Goal: Task Accomplishment & Management: Use online tool/utility

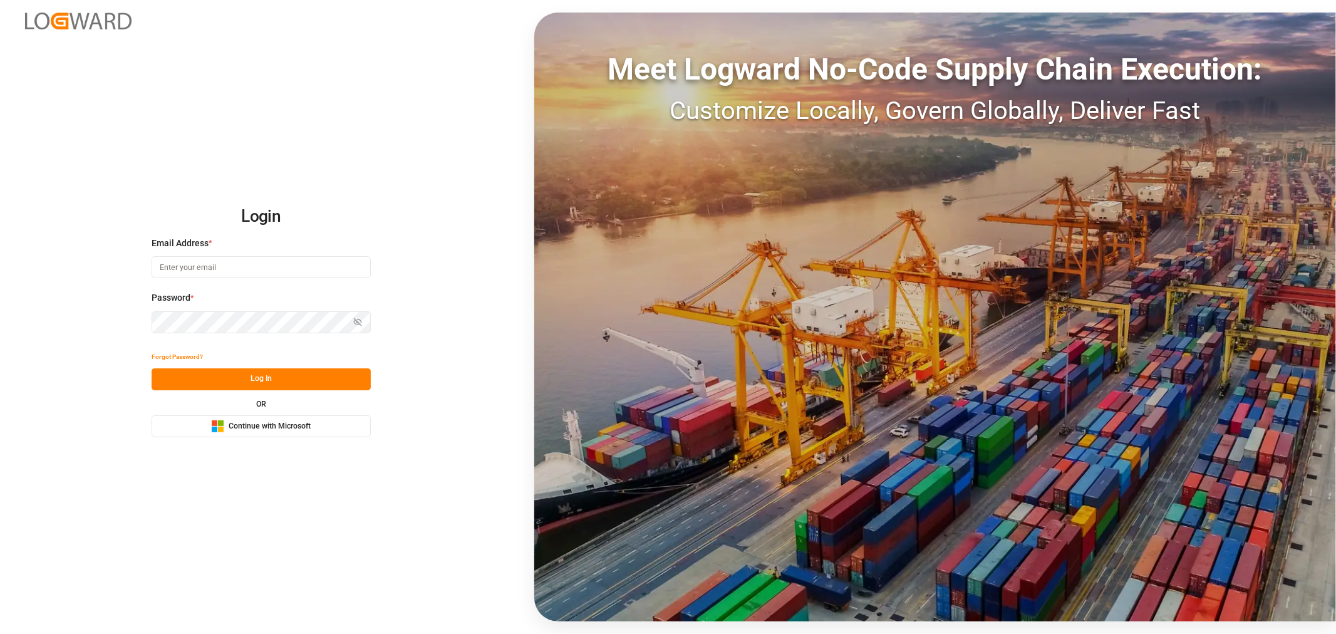
click at [244, 267] on input at bounding box center [261, 267] width 219 height 22
type input "shashidhar.mm@logward.com"
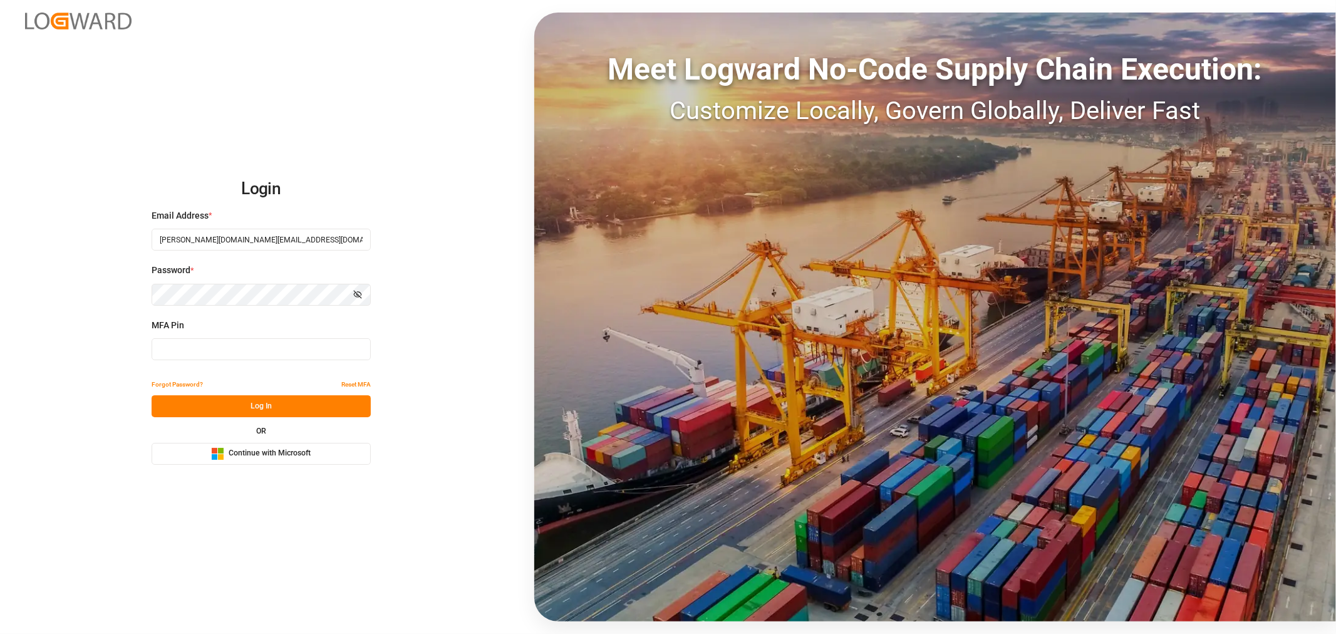
type input "105728"
click at [254, 452] on span "Continue with Microsoft" at bounding box center [270, 453] width 82 height 11
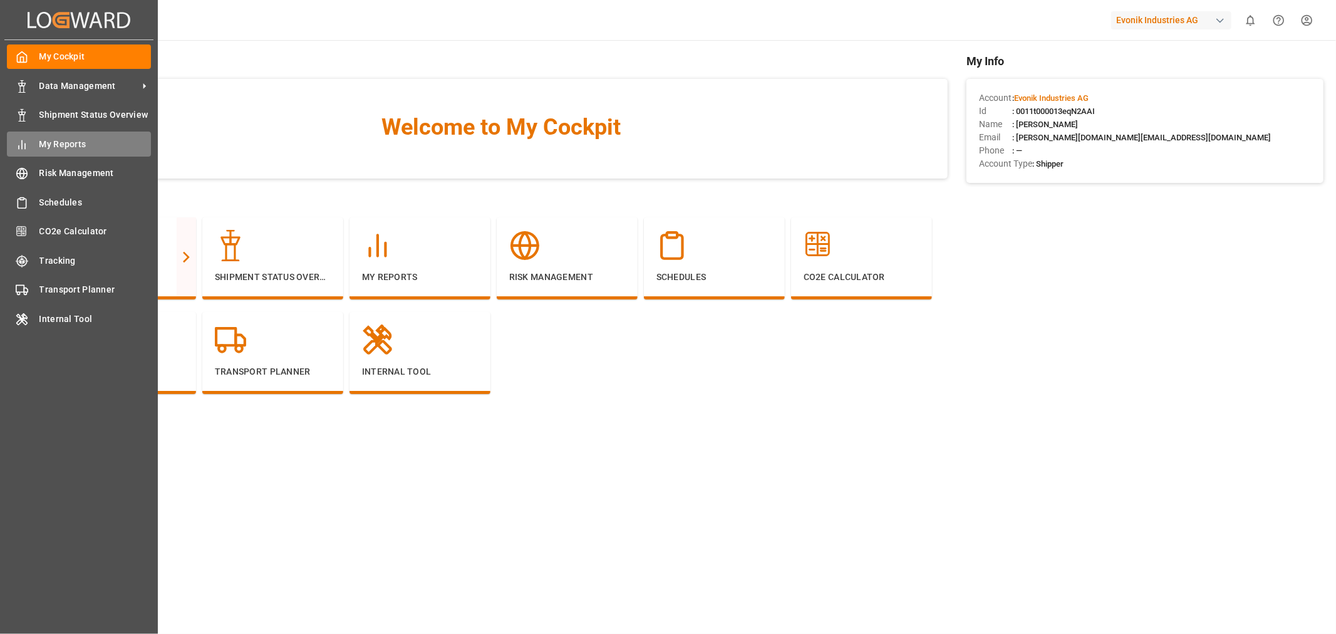
click at [76, 144] on span "My Reports" at bounding box center [95, 144] width 112 height 13
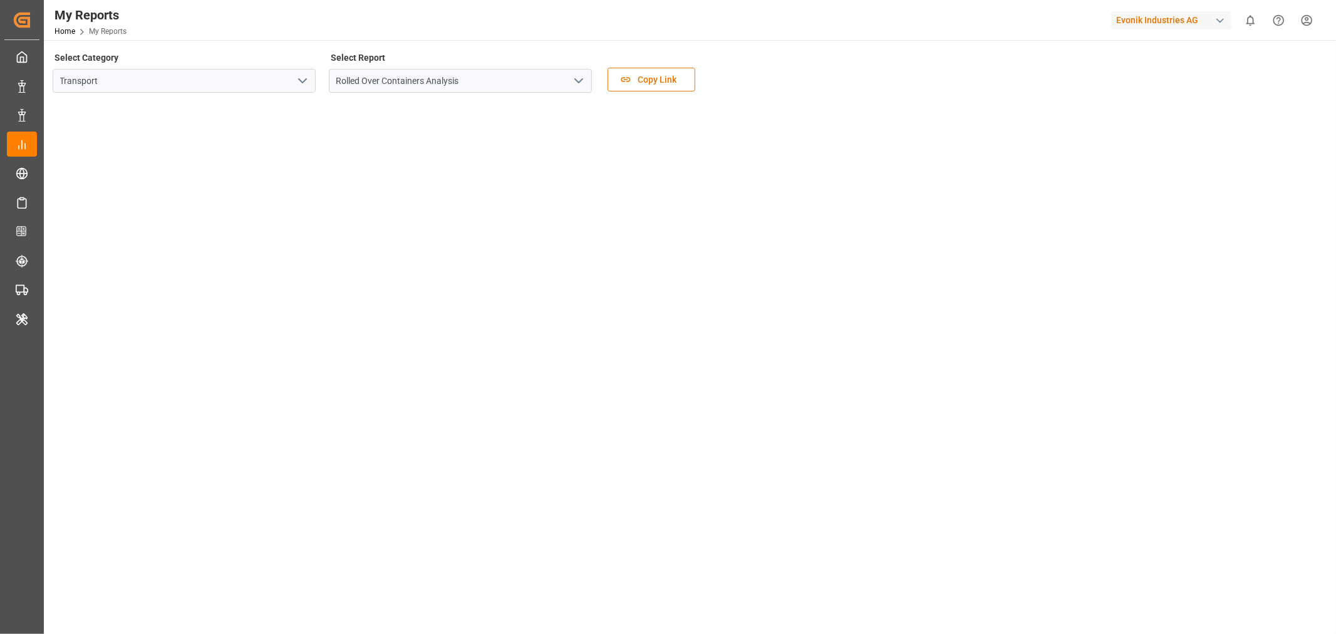
click at [296, 82] on icon "open menu" at bounding box center [302, 80] width 15 height 15
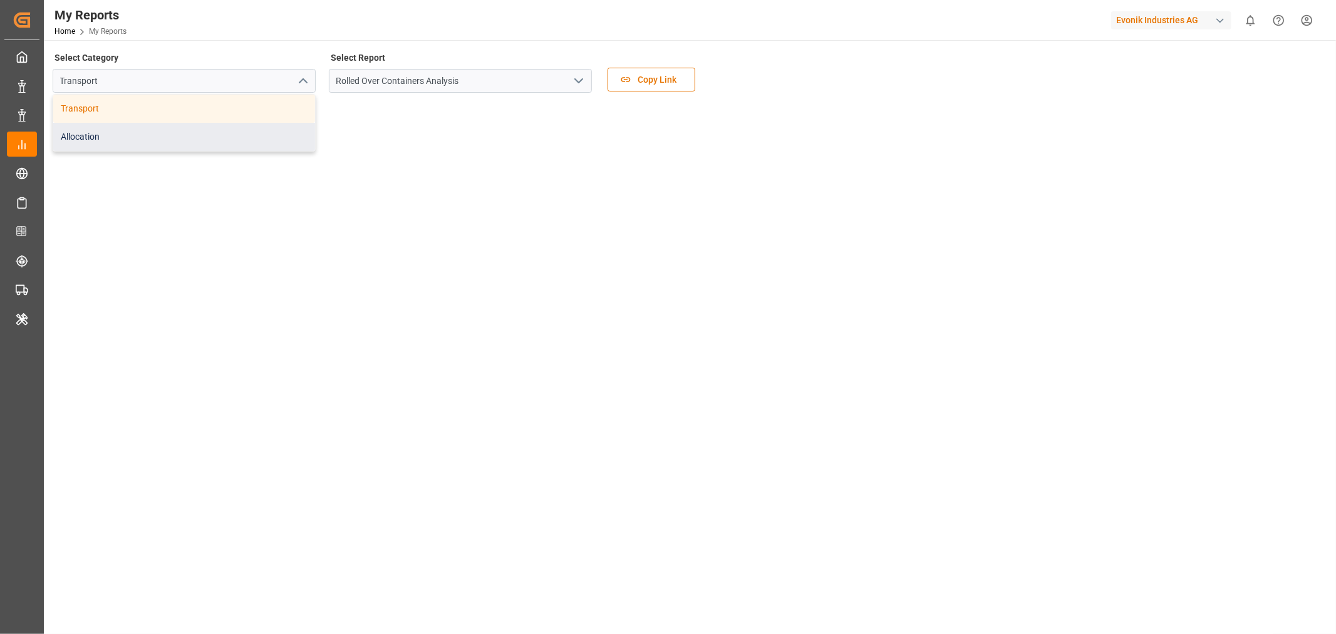
click at [95, 140] on div "Allocation" at bounding box center [184, 137] width 262 height 28
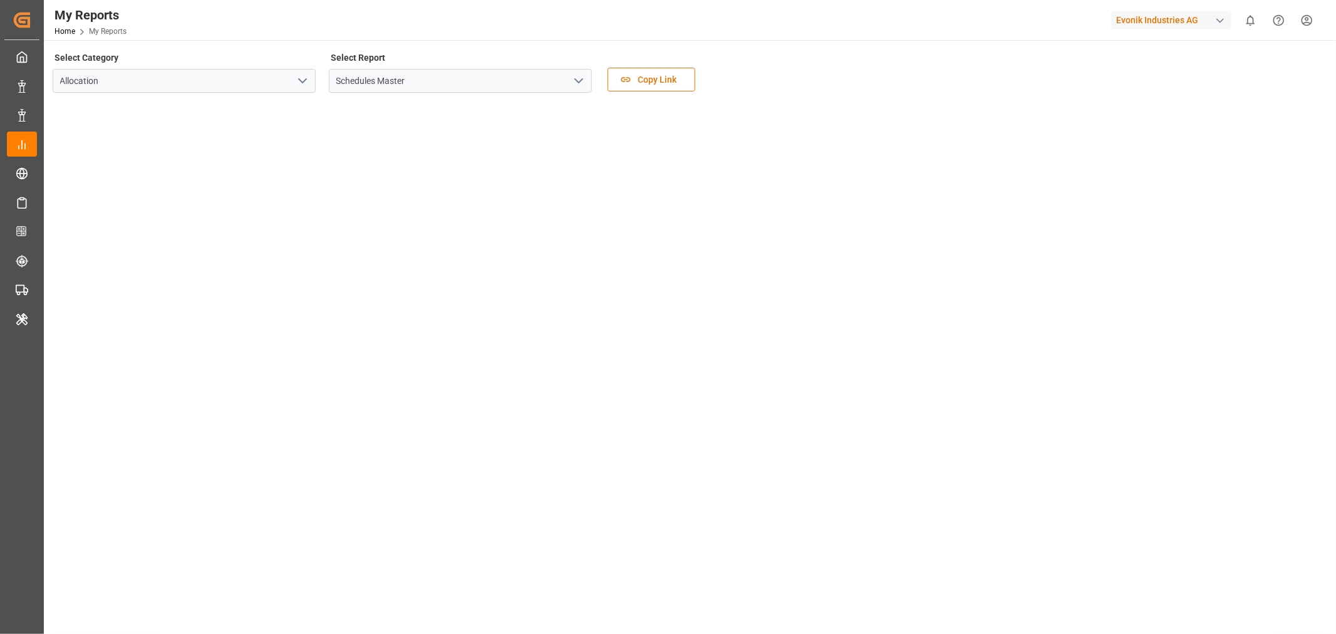
click at [579, 80] on polyline "open menu" at bounding box center [579, 81] width 8 height 4
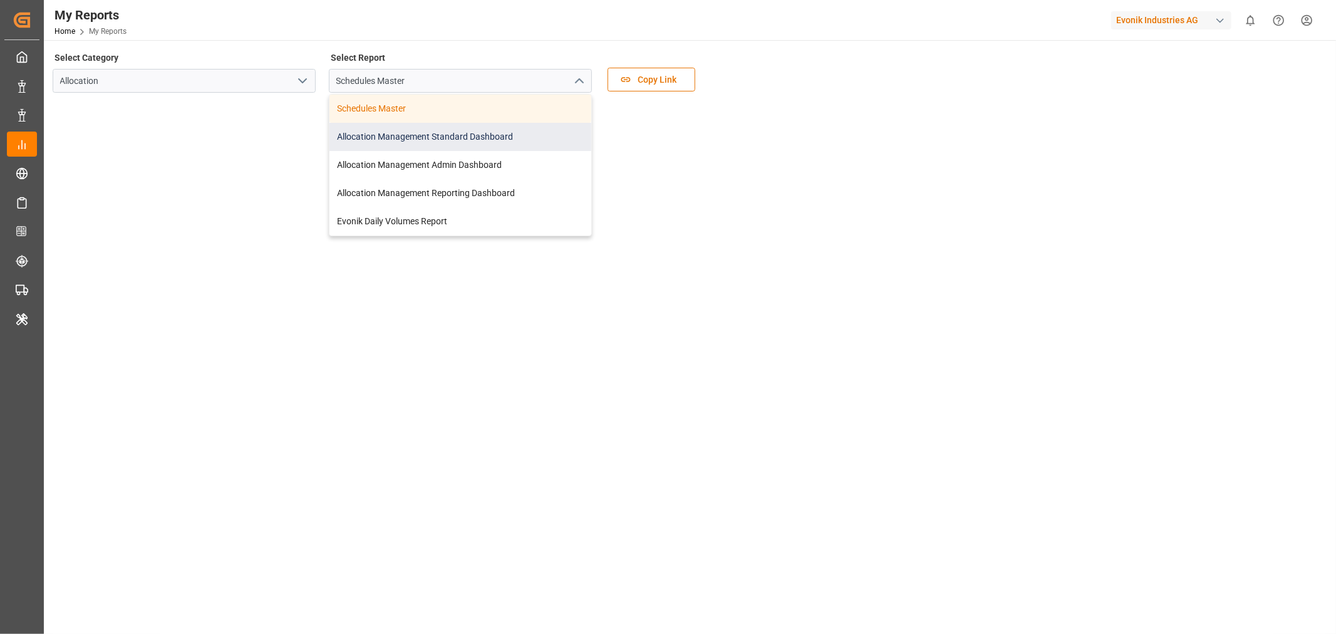
click at [470, 128] on div "Allocation Management Standard Dashboard" at bounding box center [460, 137] width 262 height 28
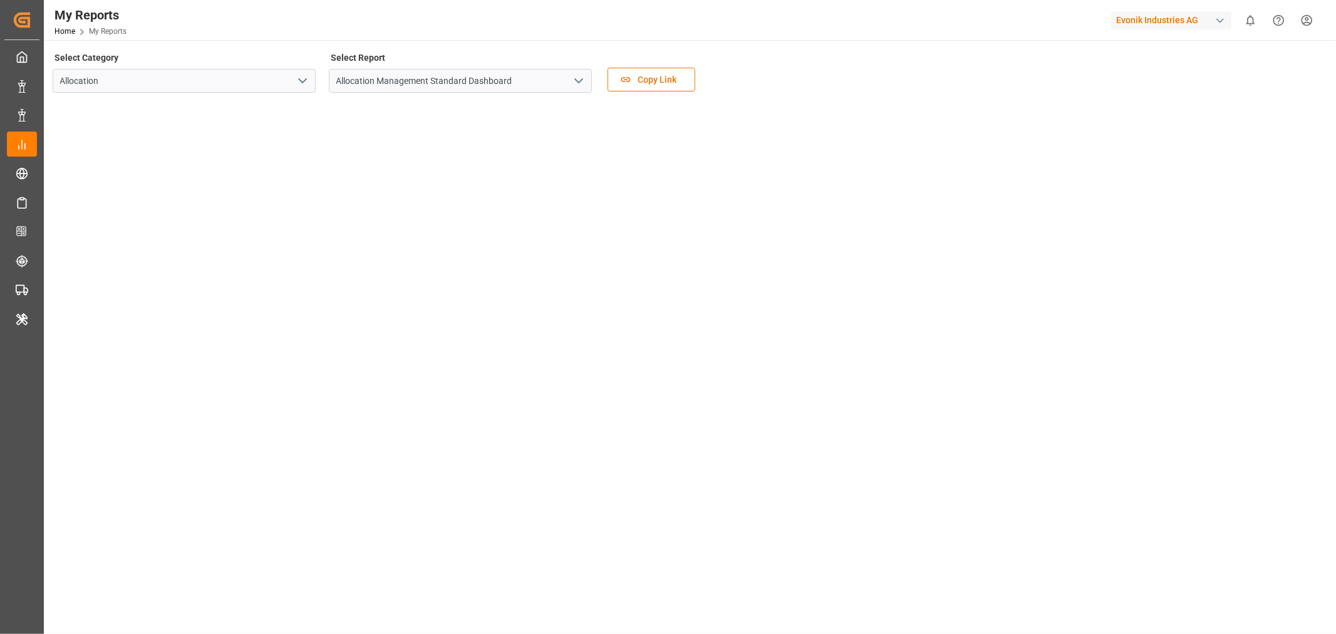
click at [318, 616] on main "Select Category Allocation Select Report Allocation Management Standard Dashboa…" at bounding box center [689, 342] width 1290 height 587
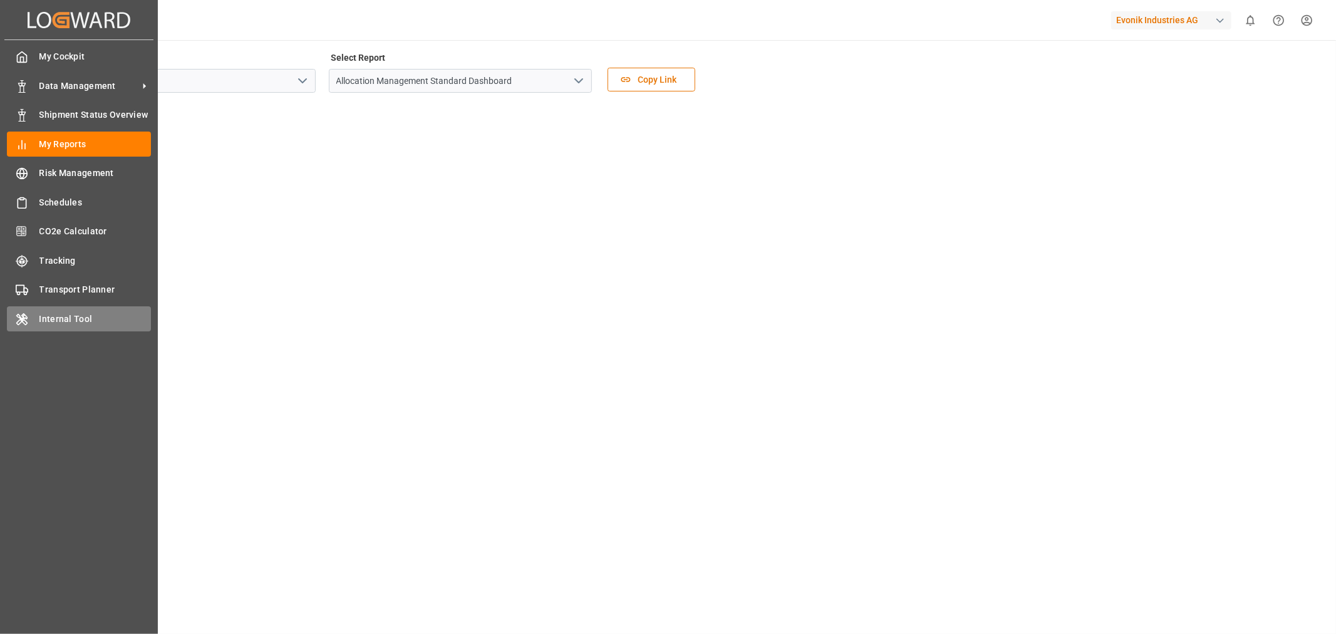
click at [55, 314] on span "Internal Tool" at bounding box center [95, 319] width 112 height 13
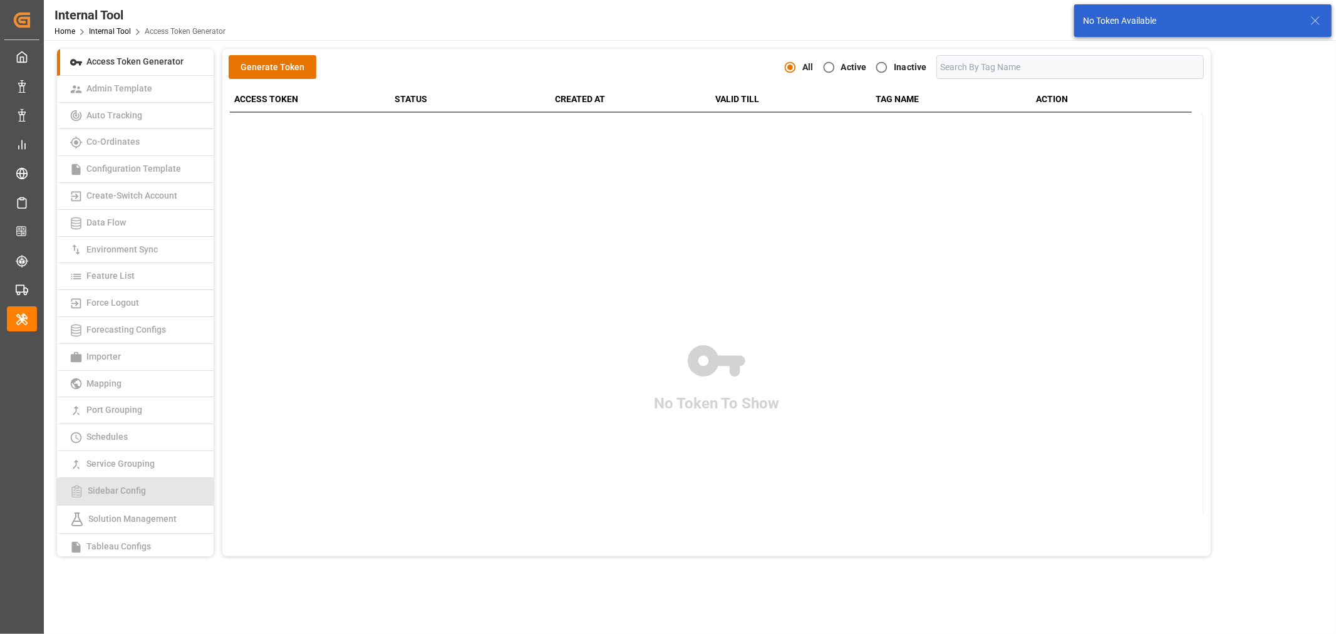
scroll to position [158, 0]
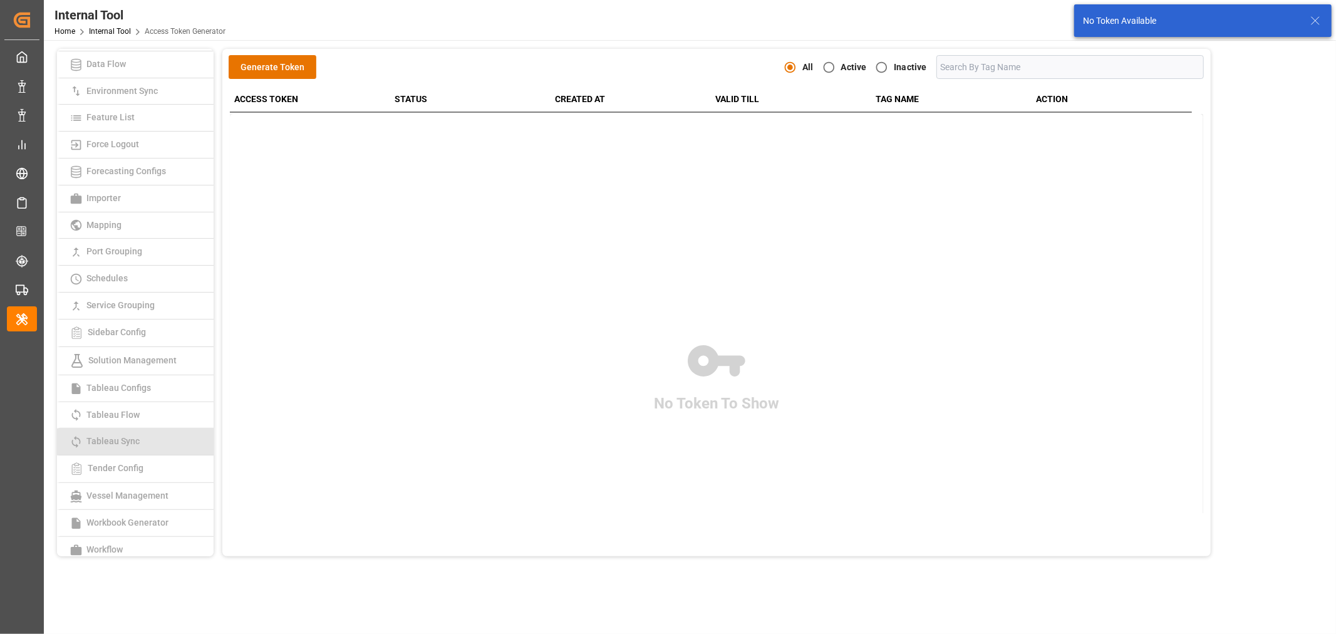
click at [149, 436] on link "Tableau Sync" at bounding box center [135, 441] width 157 height 27
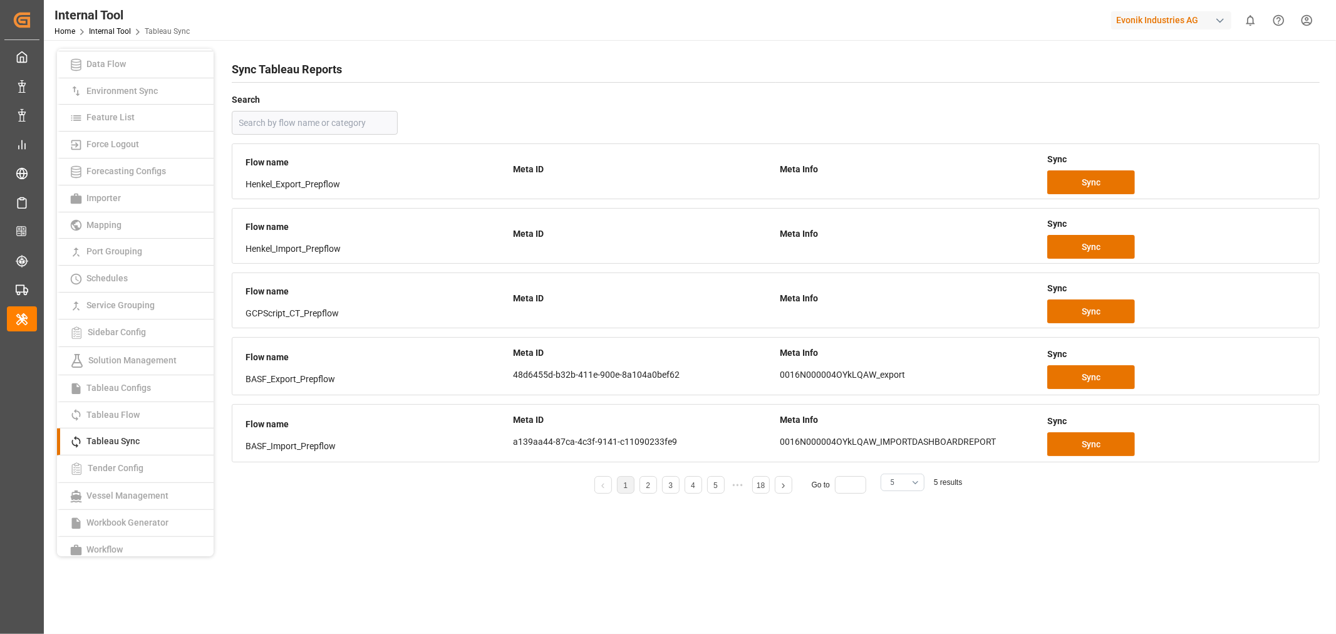
click at [917, 483] on button "5" at bounding box center [903, 483] width 44 height 18
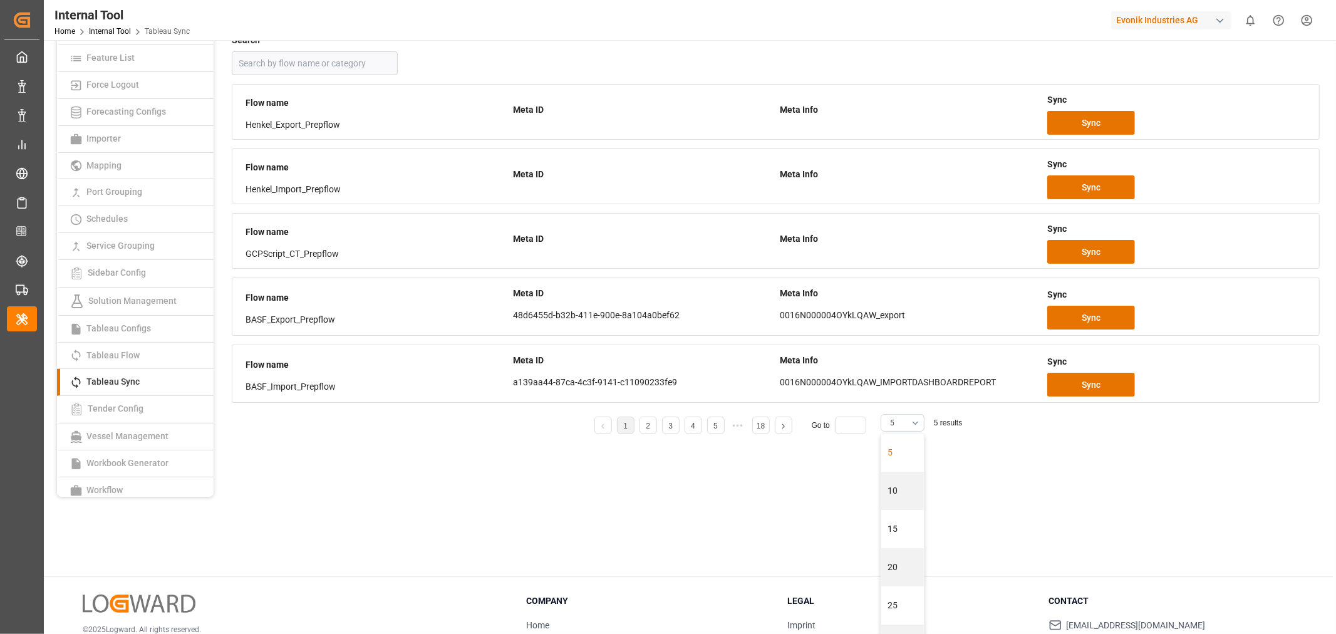
scroll to position [139, 0]
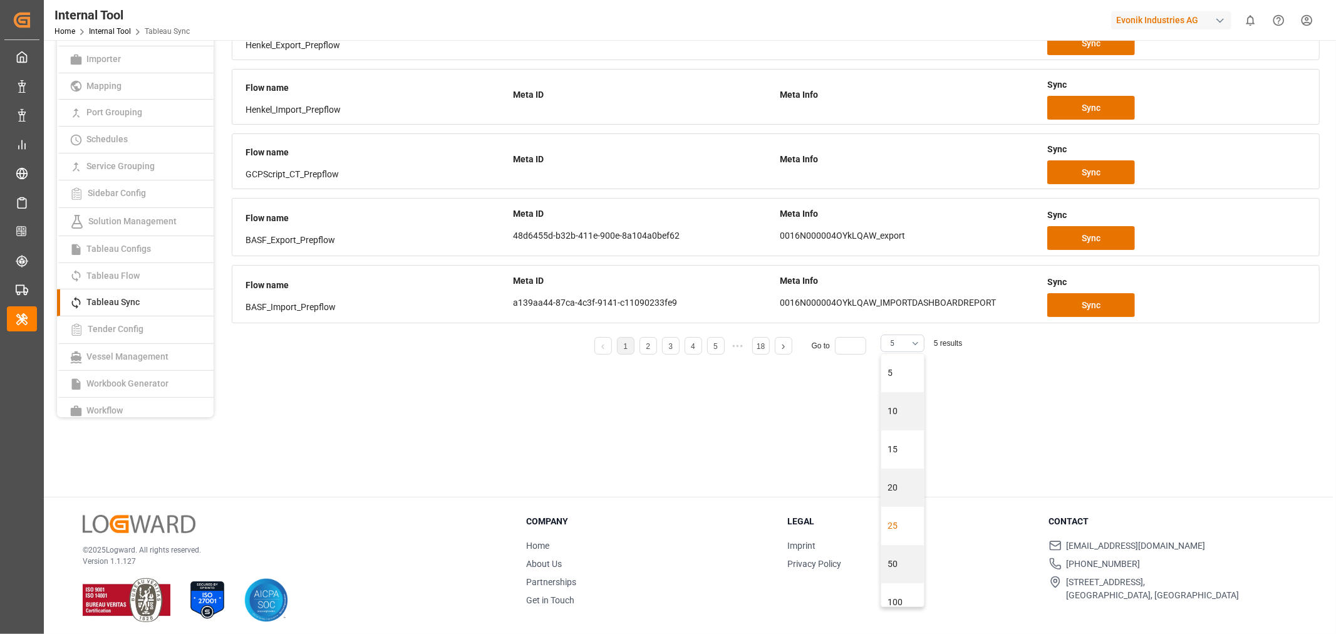
click at [900, 533] on div "25" at bounding box center [902, 526] width 43 height 38
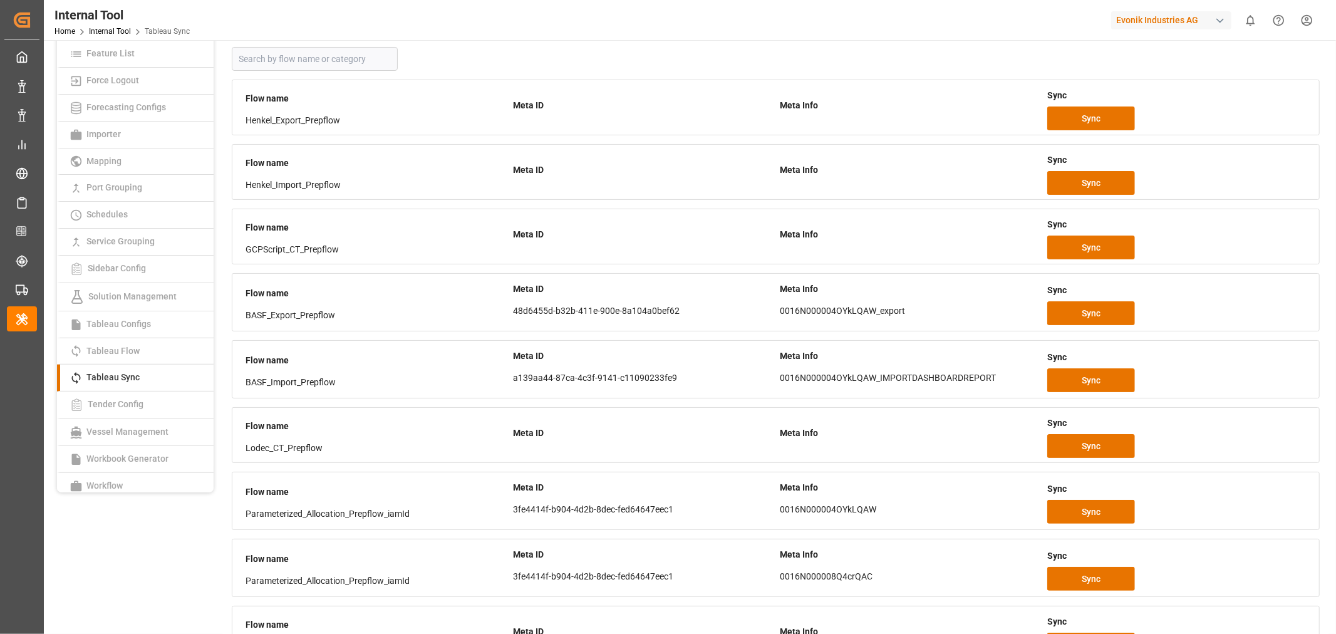
scroll to position [0, 0]
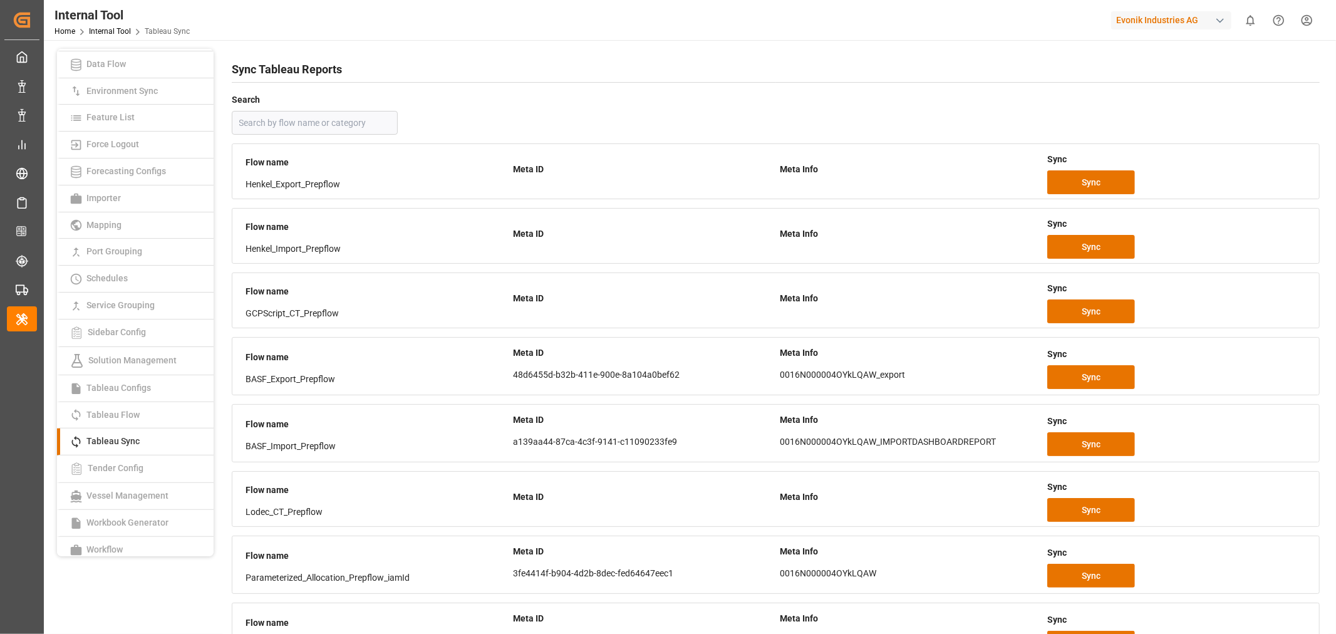
click at [962, 126] on div "Search" at bounding box center [776, 113] width 1088 height 44
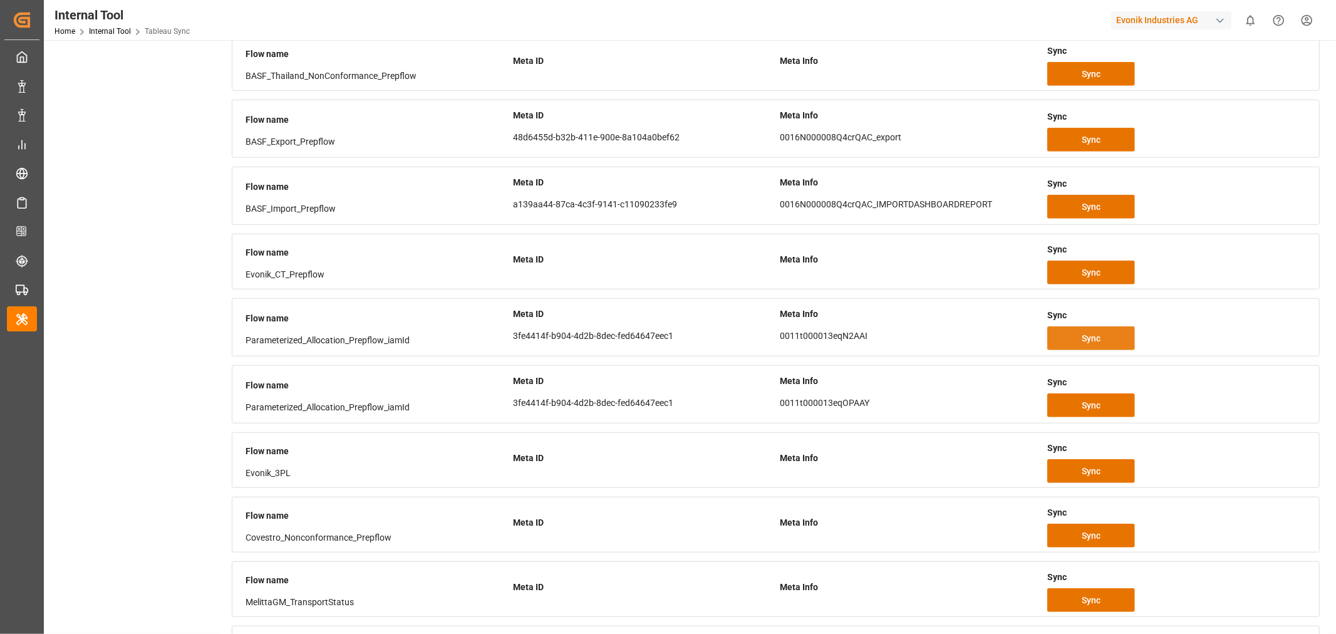
click at [1073, 339] on button "Sync" at bounding box center [1091, 338] width 88 height 24
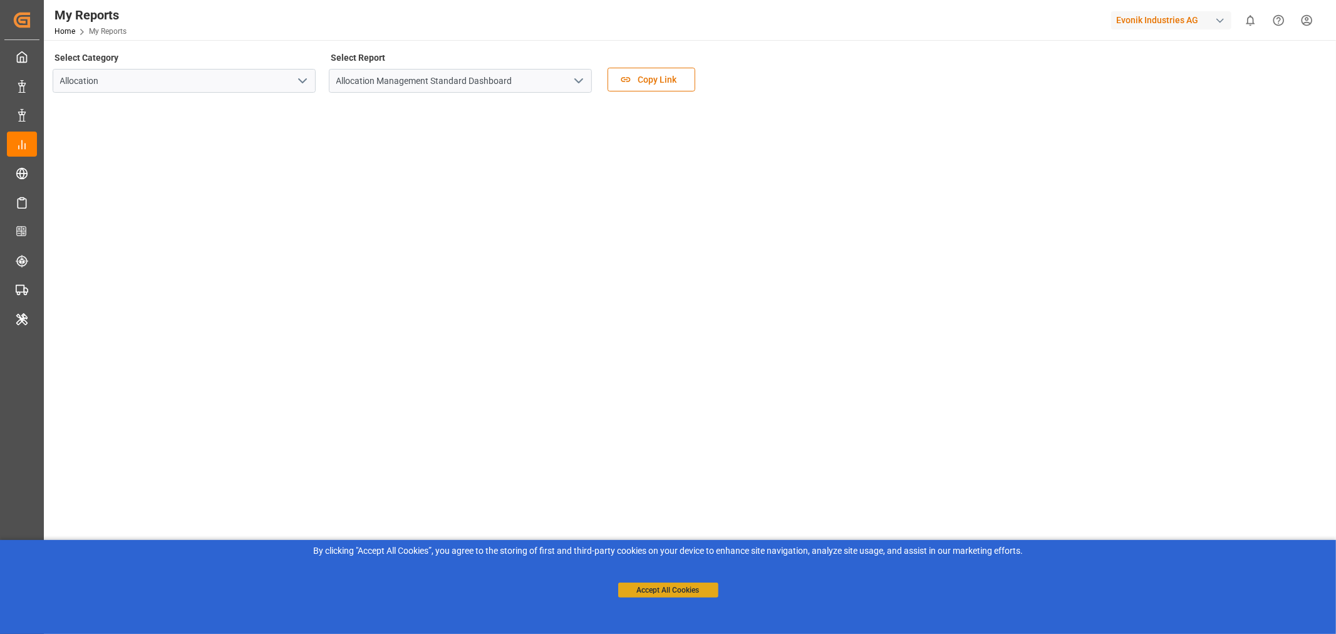
click at [653, 590] on button "Accept All Cookies" at bounding box center [668, 590] width 100 height 15
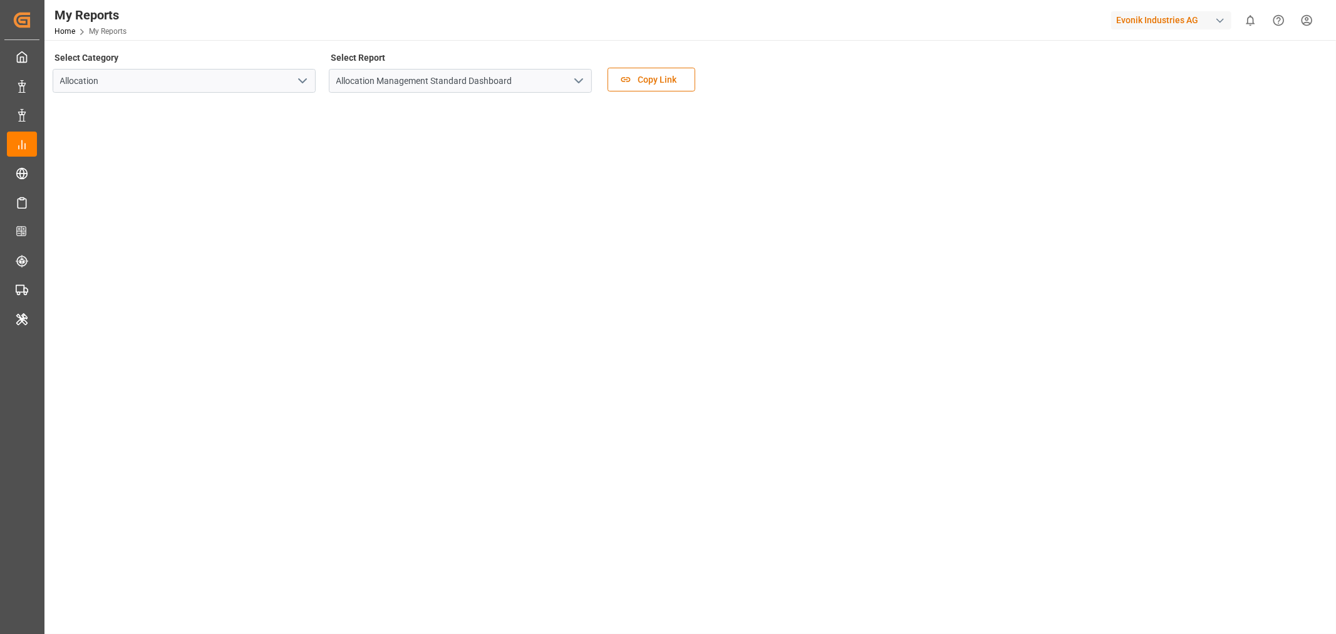
click at [580, 79] on icon "open menu" at bounding box center [578, 80] width 15 height 15
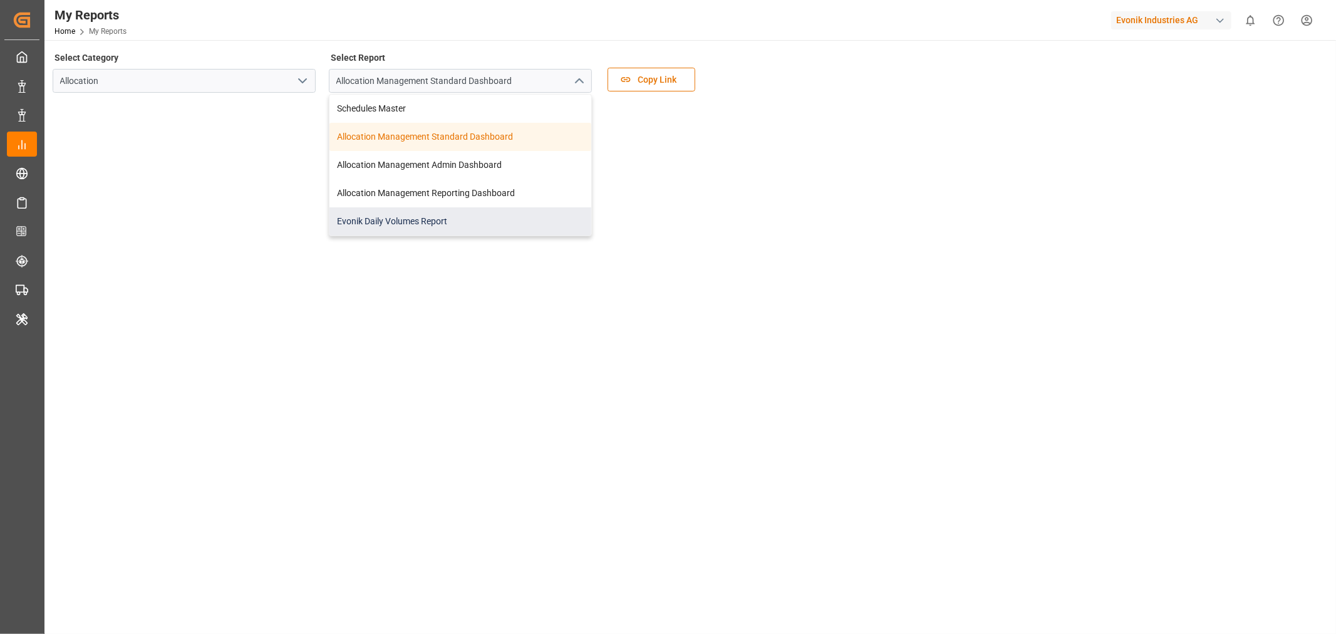
click at [434, 222] on div "Evonik Daily Volumes Report" at bounding box center [460, 221] width 262 height 28
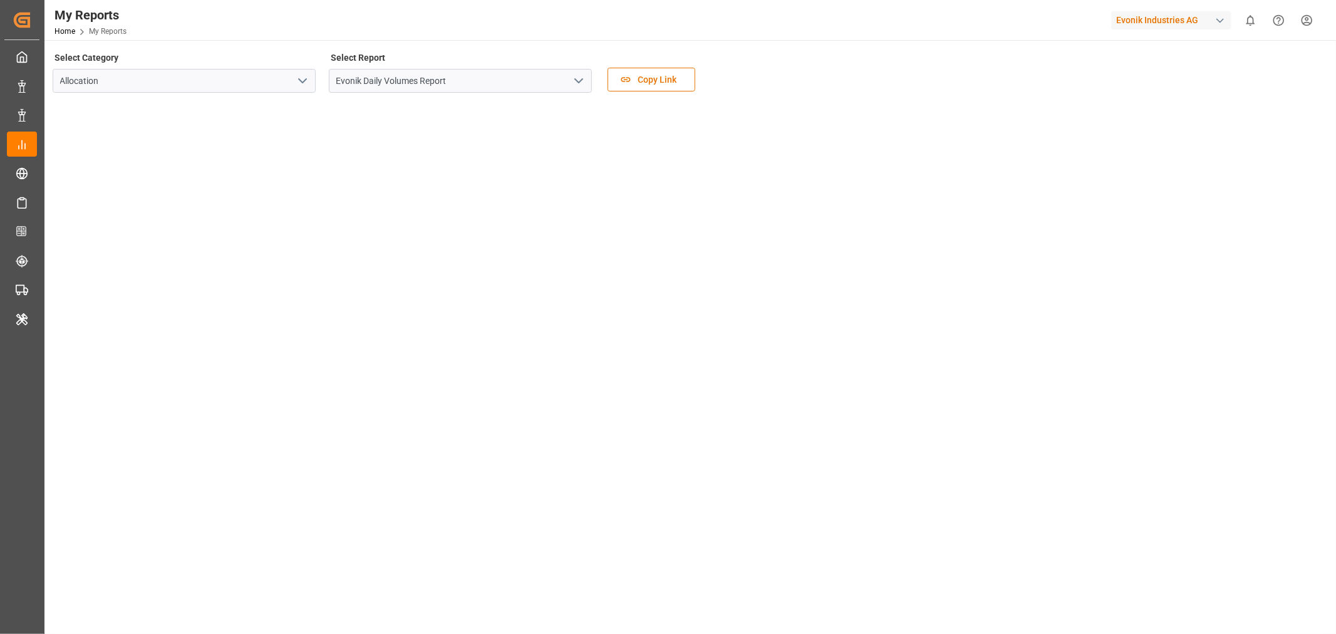
click at [304, 83] on icon "open menu" at bounding box center [302, 80] width 15 height 15
click at [162, 134] on div "Allocation" at bounding box center [184, 137] width 262 height 28
click at [583, 82] on icon "open menu" at bounding box center [578, 80] width 15 height 15
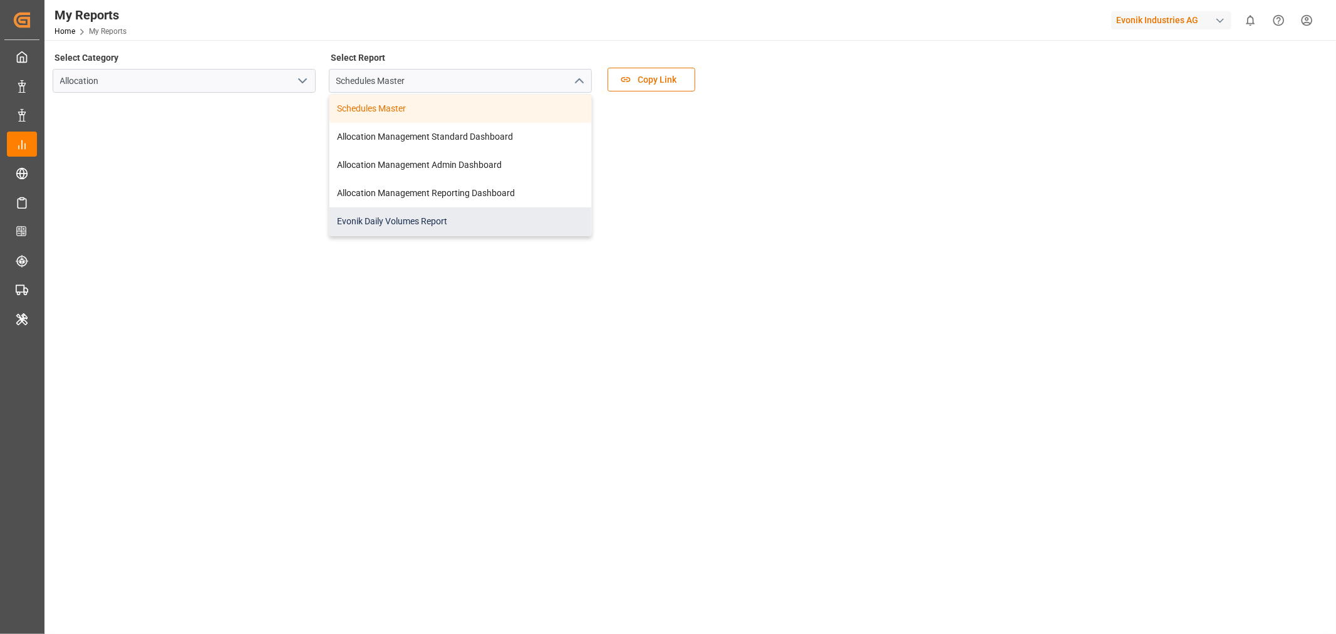
click at [447, 224] on div "Evonik Daily Volumes Report" at bounding box center [460, 221] width 262 height 28
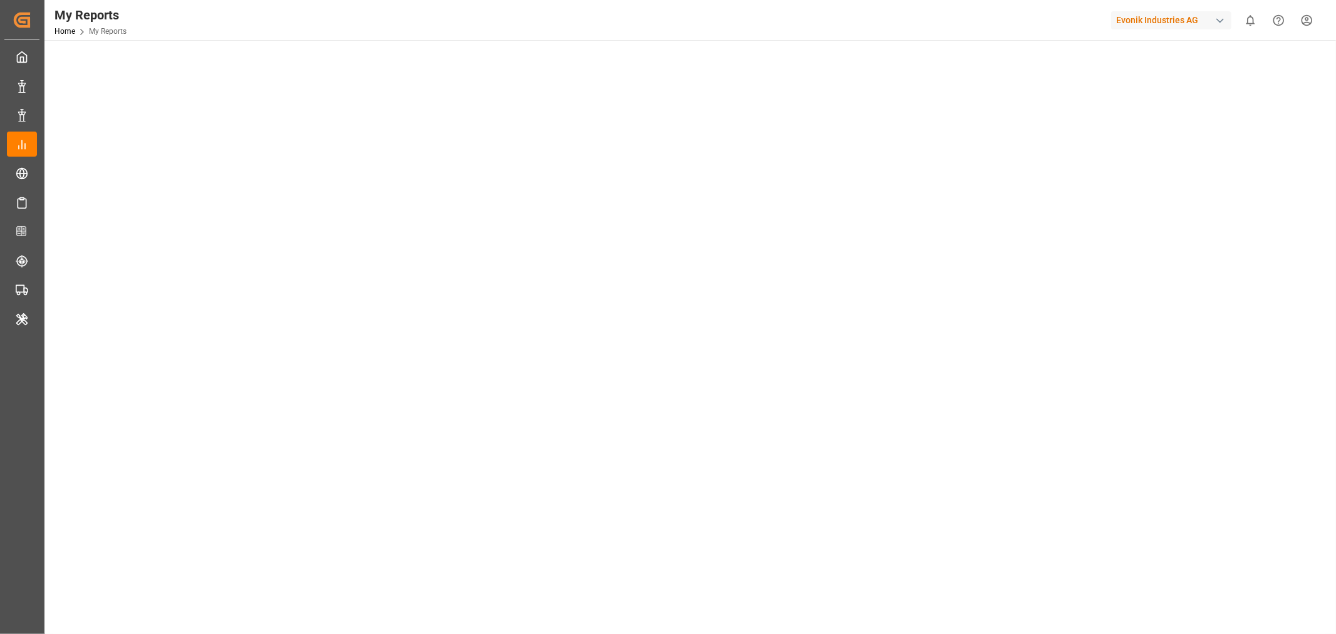
scroll to position [209, 0]
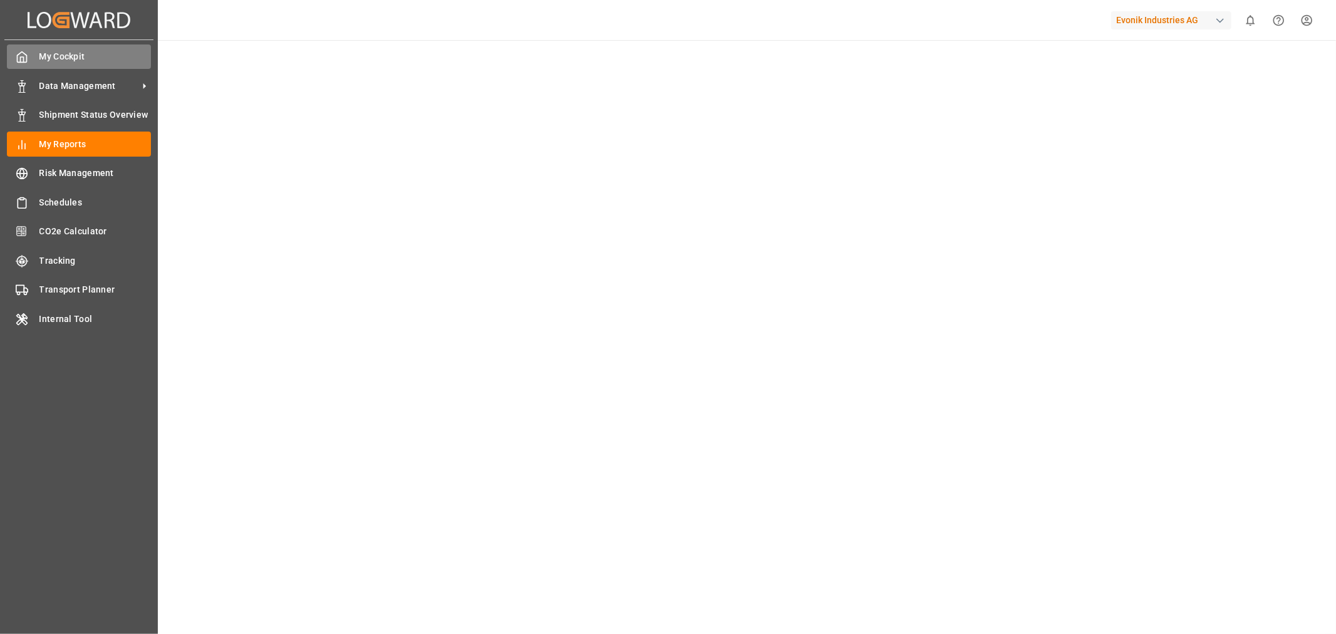
click at [42, 58] on span "My Cockpit" at bounding box center [95, 56] width 112 height 13
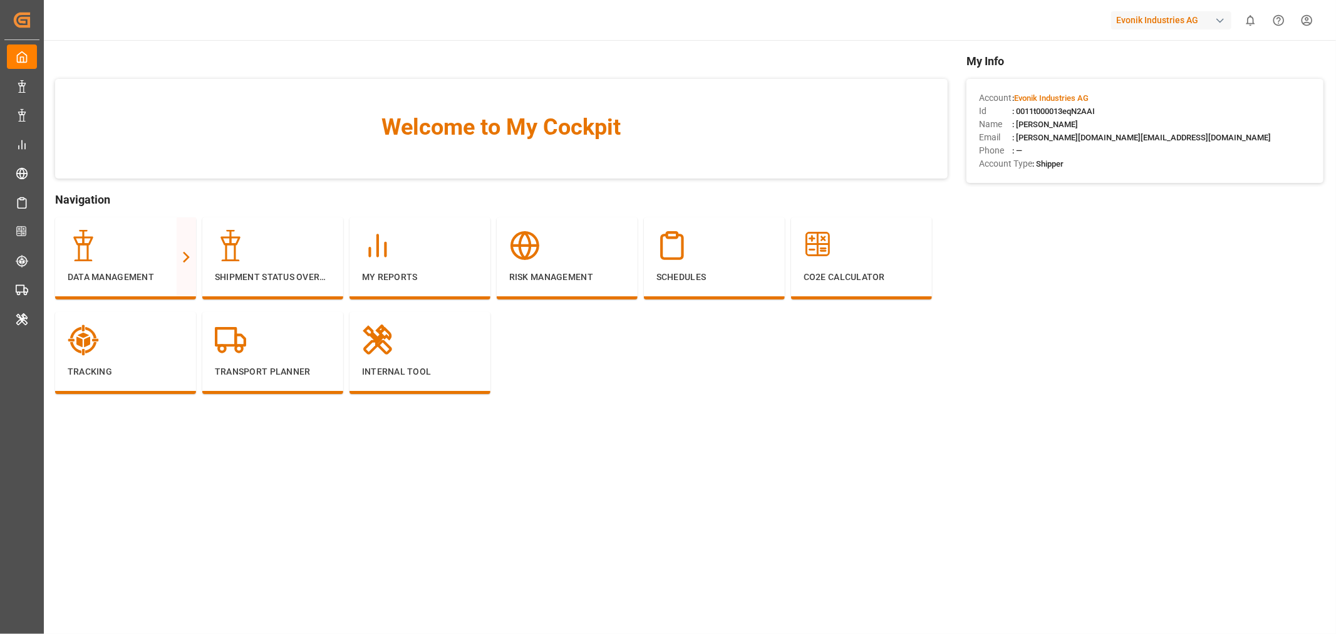
click at [1025, 108] on span ": 0011t000013eqN2AAI" at bounding box center [1053, 110] width 83 height 9
click at [1026, 108] on span ": 0011t000013eqN2AAI" at bounding box center [1053, 110] width 83 height 9
copy span "0011t000013eqN2AAI"
click at [1220, 21] on div "button" at bounding box center [1220, 20] width 13 height 13
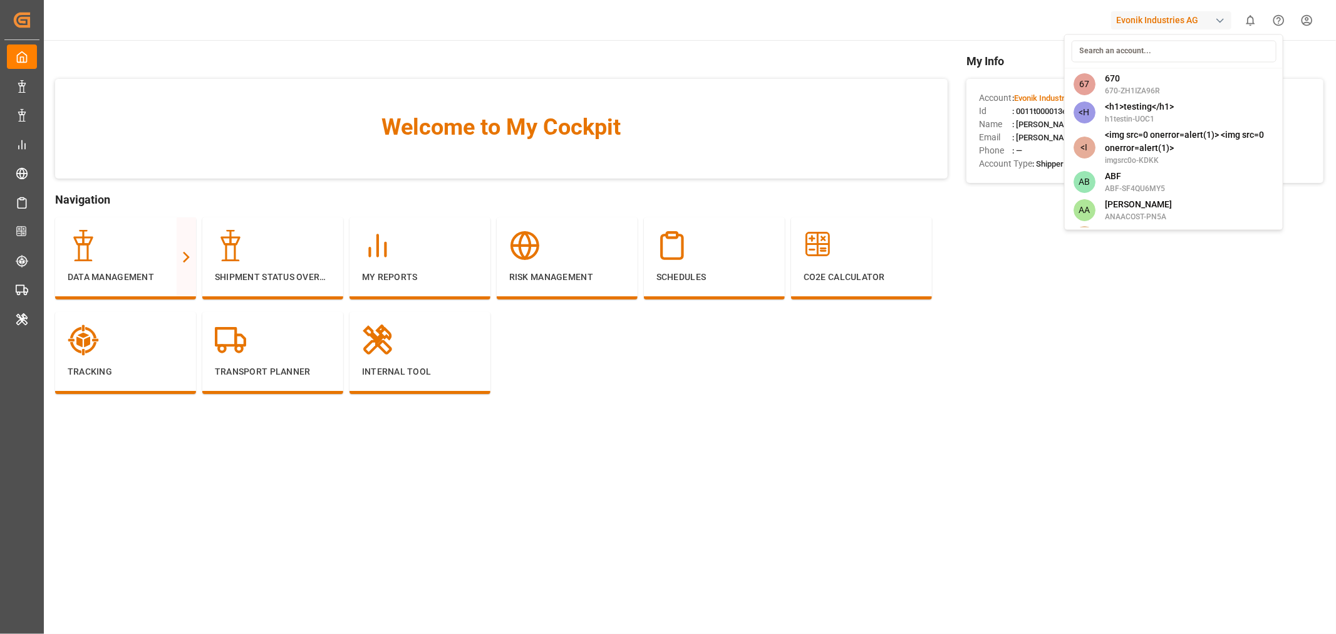
click at [1220, 21] on html "Created by potrace 1.15, written by Peter Selinger 2001-2017 Created by potrace…" at bounding box center [668, 317] width 1336 height 634
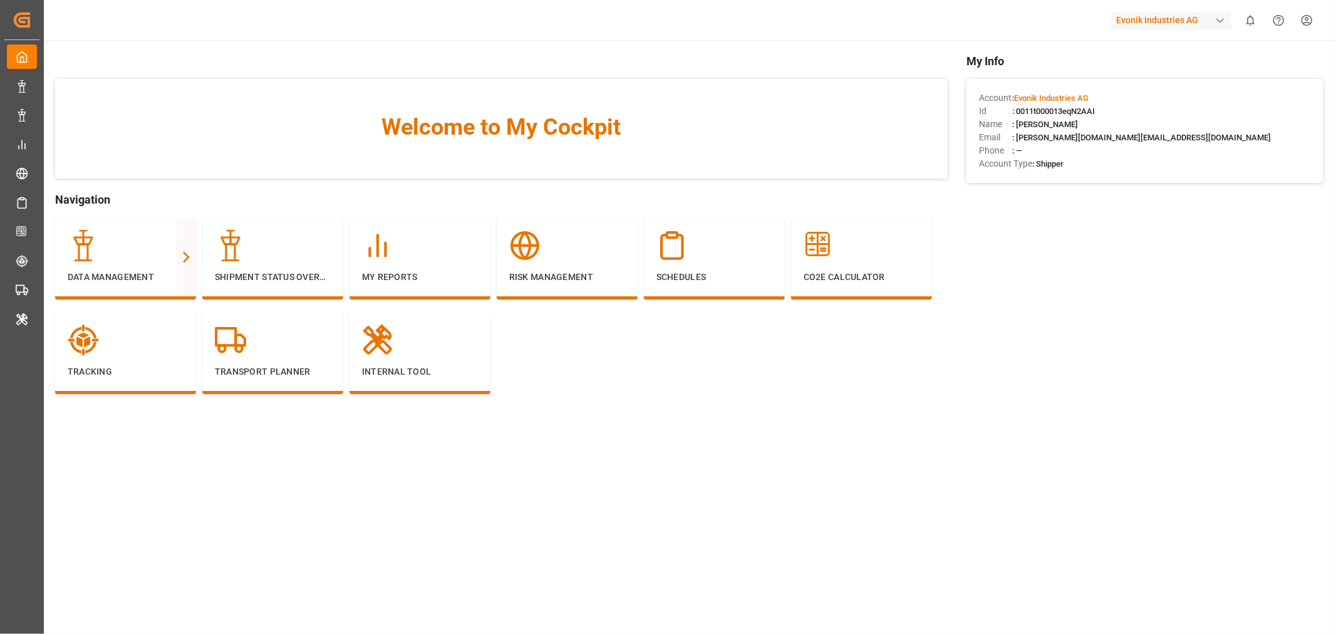
click at [1220, 21] on div "button" at bounding box center [1220, 20] width 13 height 13
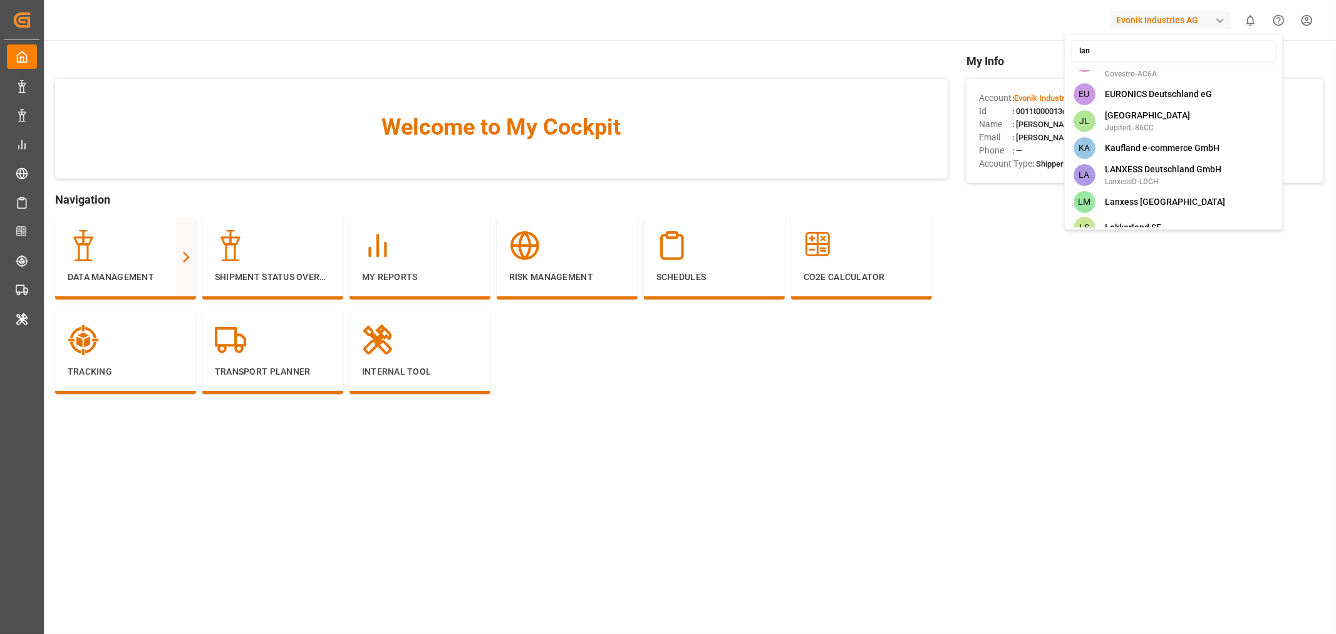
scroll to position [128, 0]
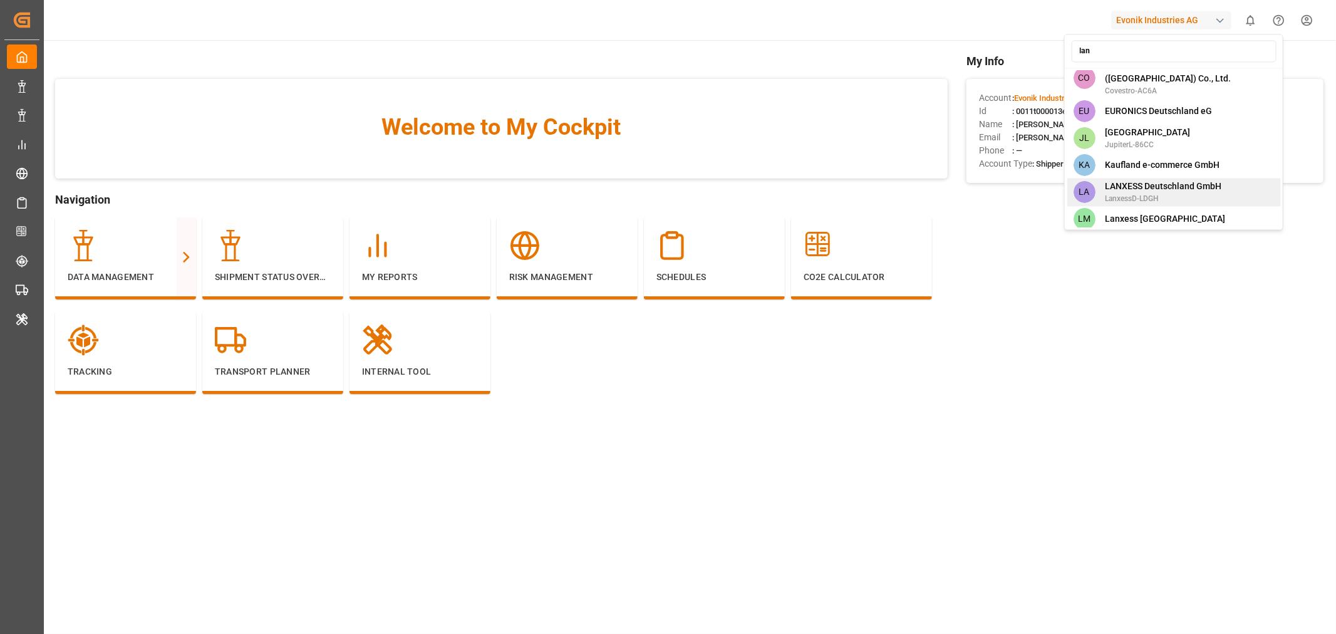
type input "lan"
click at [1178, 180] on span "LANXESS Deutschland GmbH" at bounding box center [1163, 186] width 117 height 13
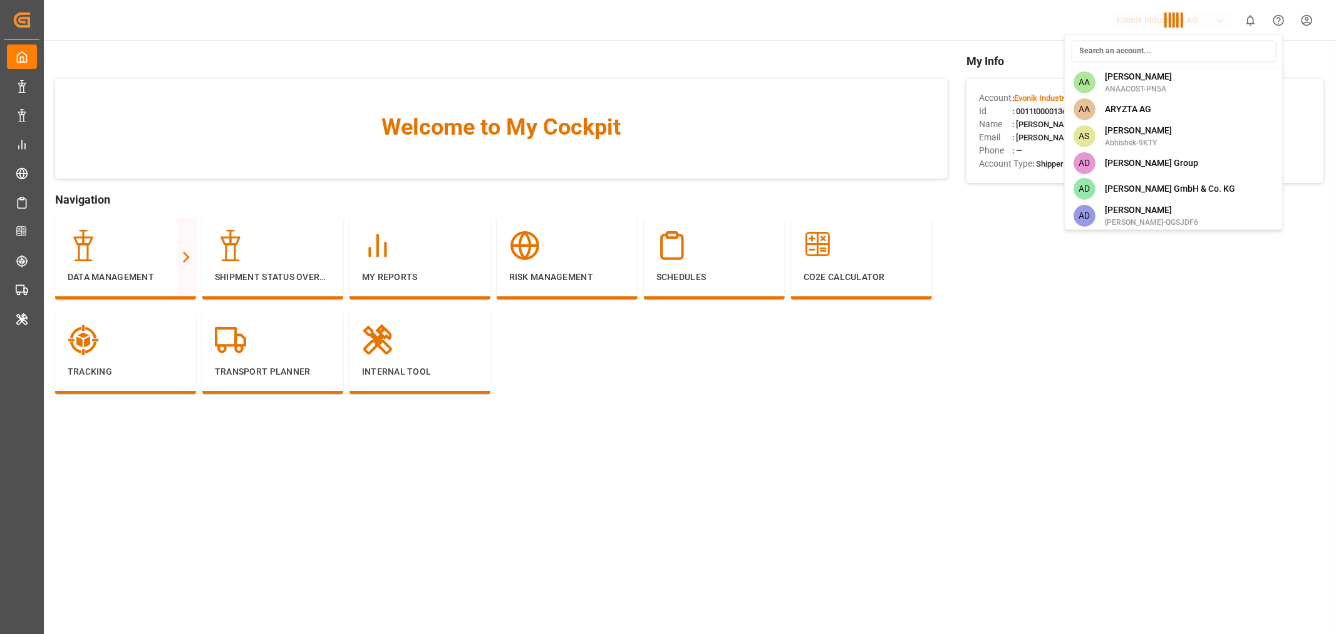
scroll to position [1845, 0]
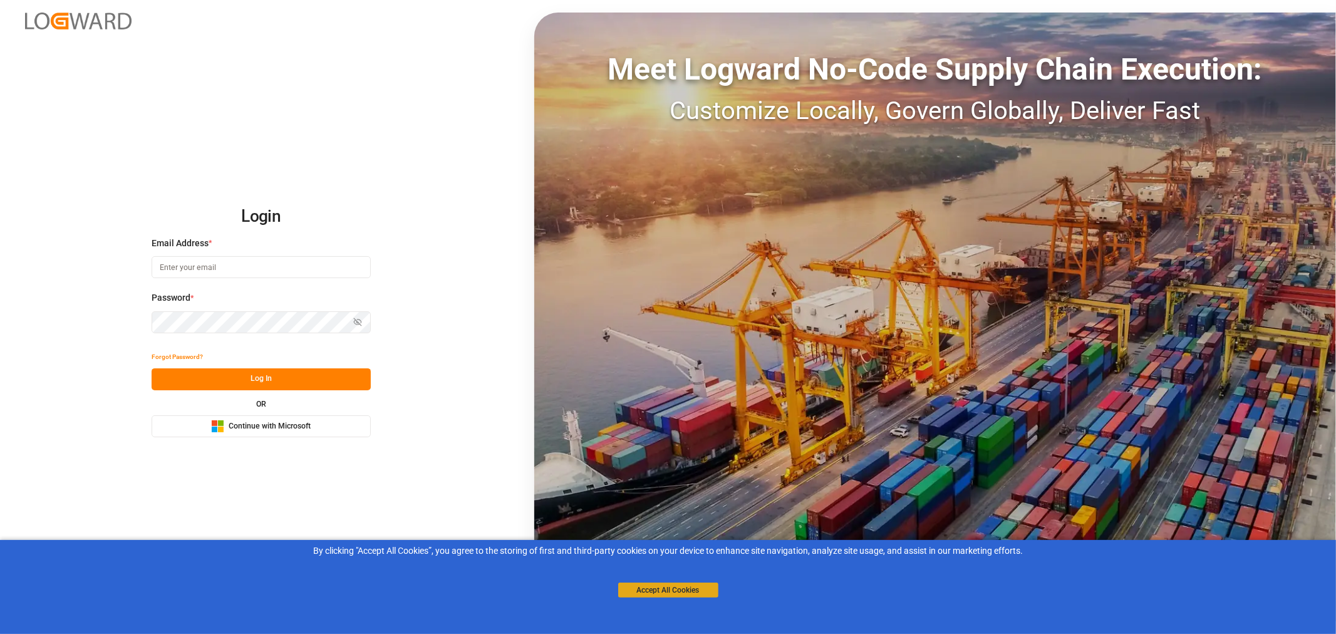
click at [662, 589] on button "Accept All Cookies" at bounding box center [668, 590] width 100 height 15
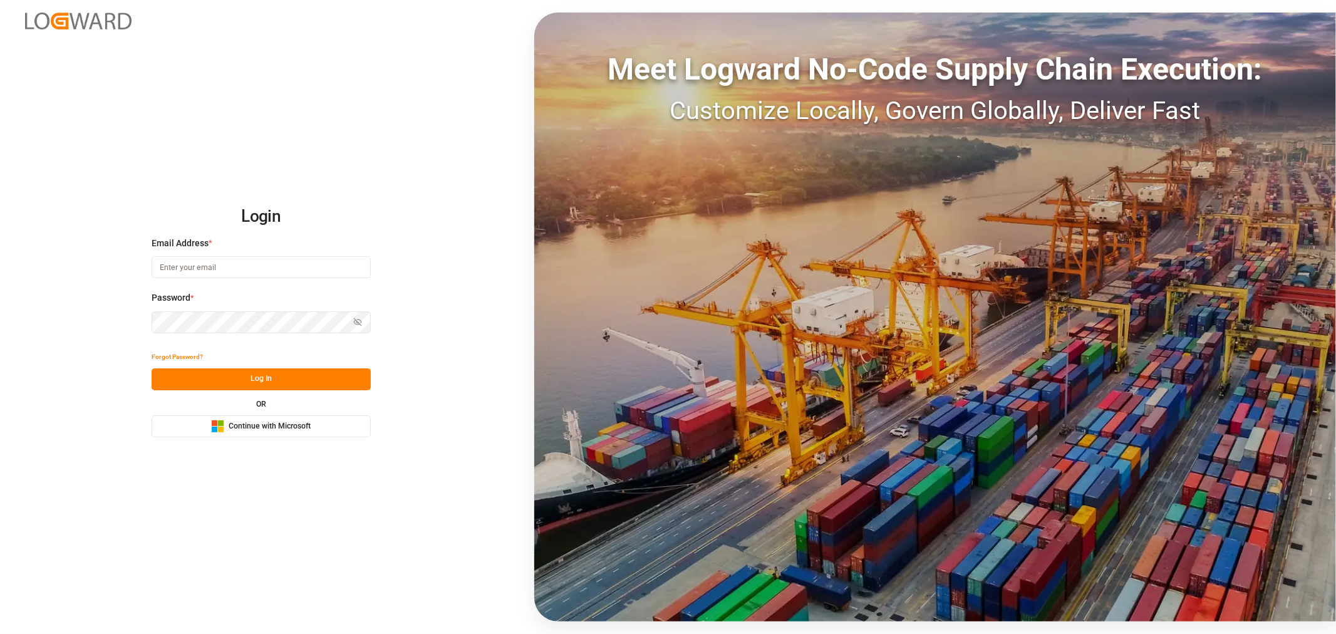
click at [264, 423] on span "Continue with Microsoft" at bounding box center [270, 426] width 82 height 11
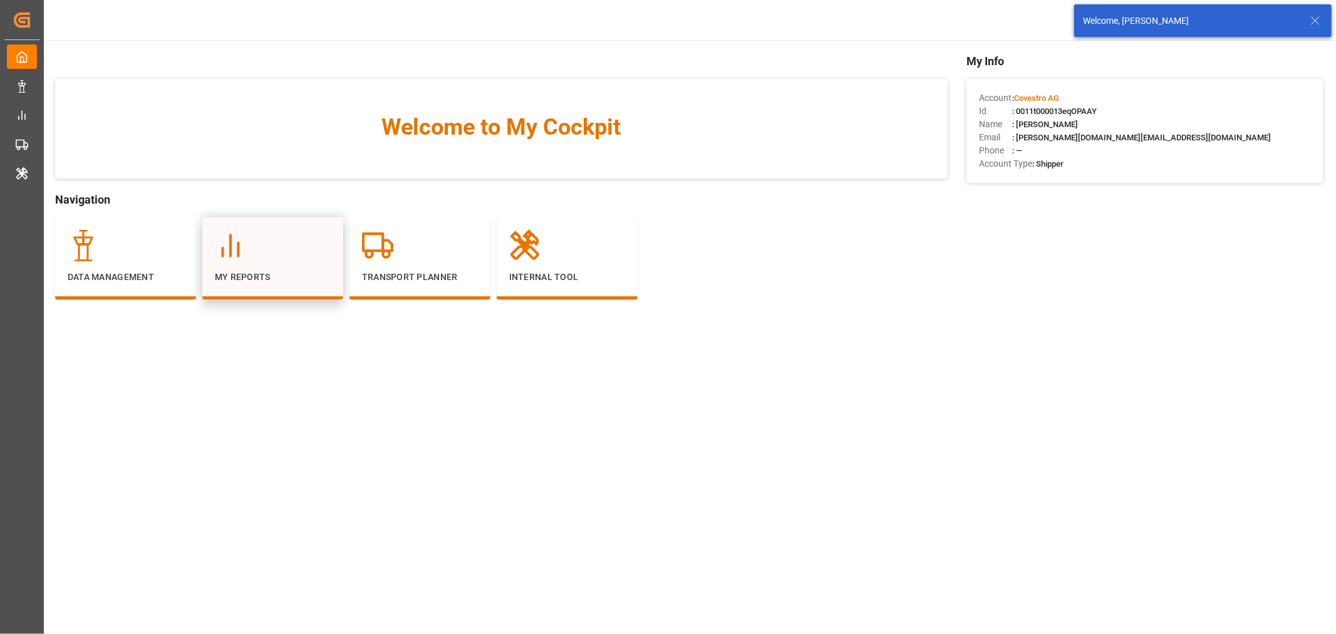
click at [245, 280] on p "My Reports" at bounding box center [273, 277] width 116 height 13
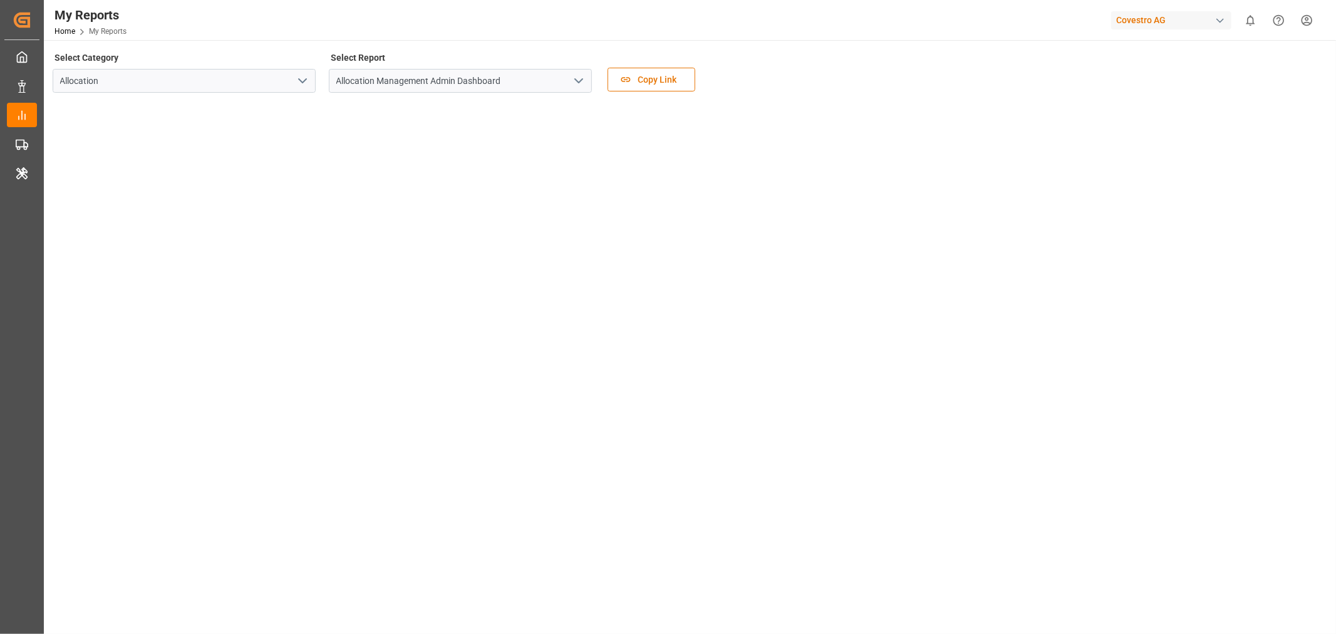
click at [584, 81] on icon "open menu" at bounding box center [578, 80] width 15 height 15
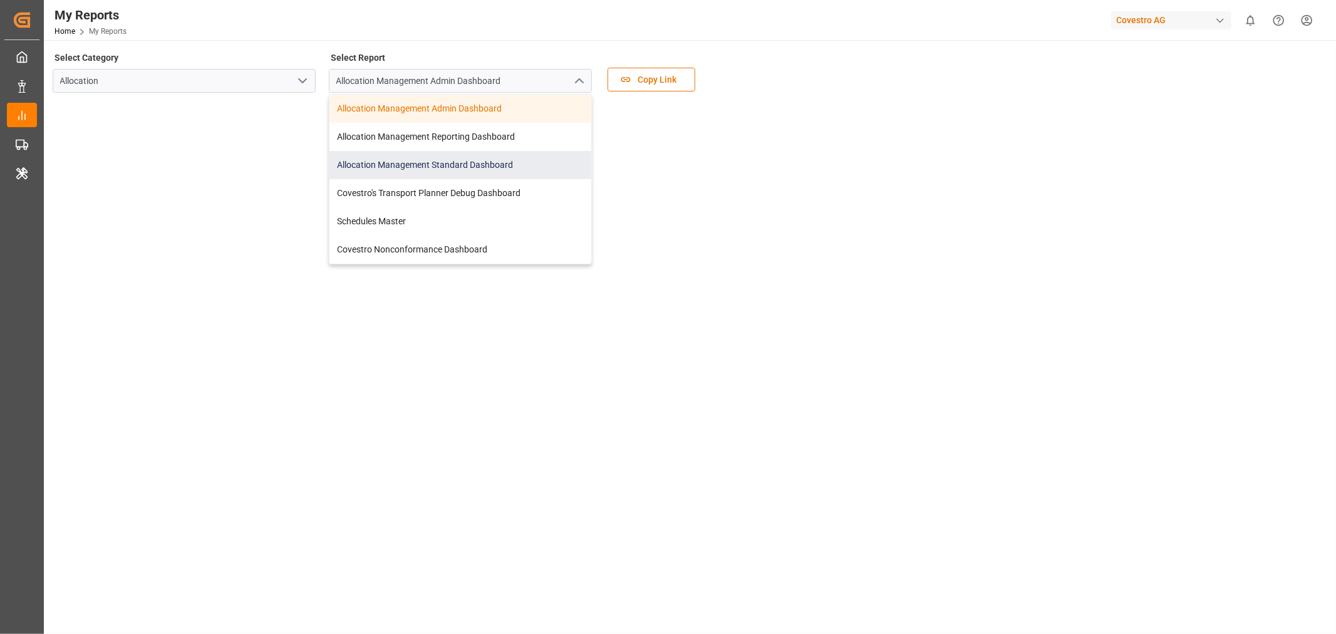
click at [499, 158] on div "Allocation Management Standard Dashboard" at bounding box center [460, 165] width 262 height 28
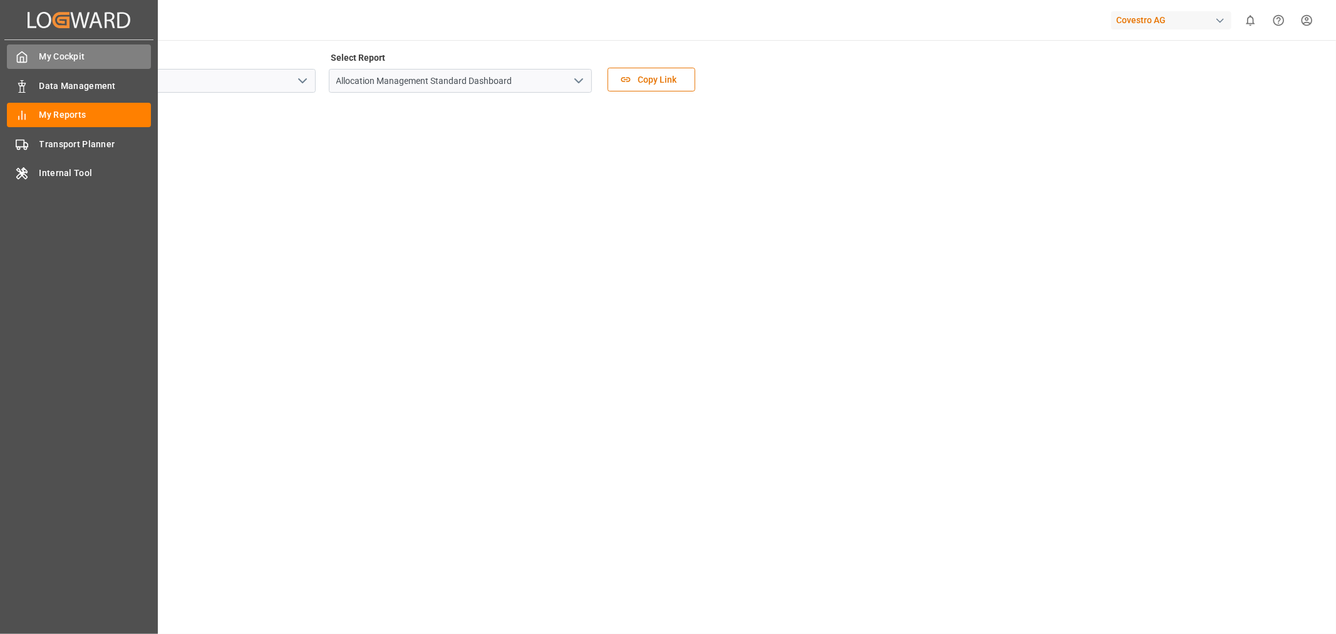
click at [39, 53] on span "My Cockpit" at bounding box center [95, 56] width 112 height 13
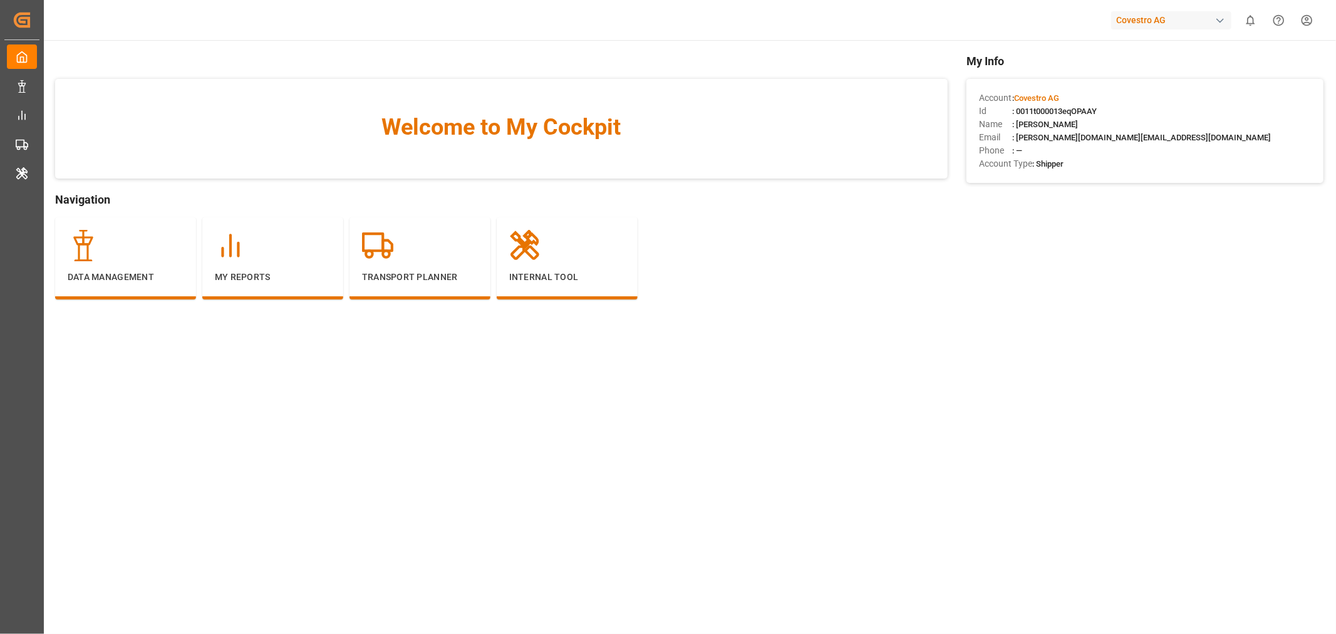
click at [1024, 109] on span ": 0011t000013eqOPAAY" at bounding box center [1054, 110] width 85 height 9
drag, startPoint x: 1024, startPoint y: 108, endPoint x: 1037, endPoint y: 109, distance: 13.2
click at [1037, 109] on span ": 0011t000013eqOPAAY" at bounding box center [1054, 110] width 85 height 9
copy span "0011t000013eqOPAAY"
click at [1220, 21] on div "button" at bounding box center [1220, 20] width 13 height 13
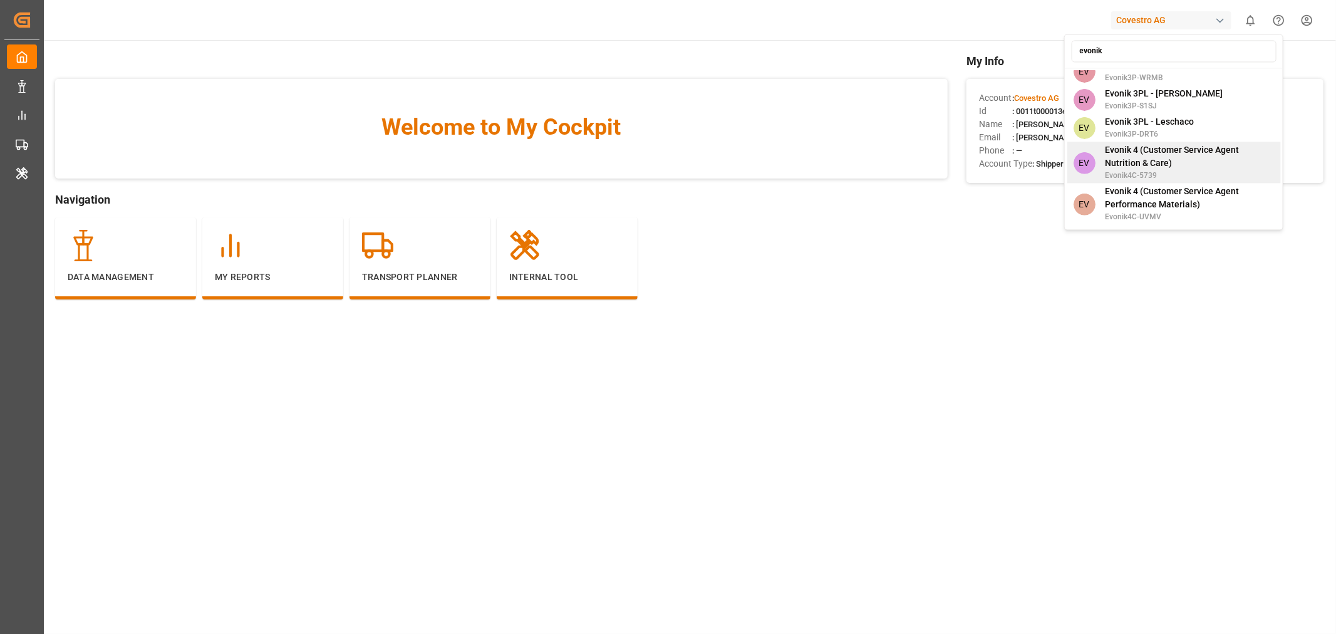
scroll to position [765, 0]
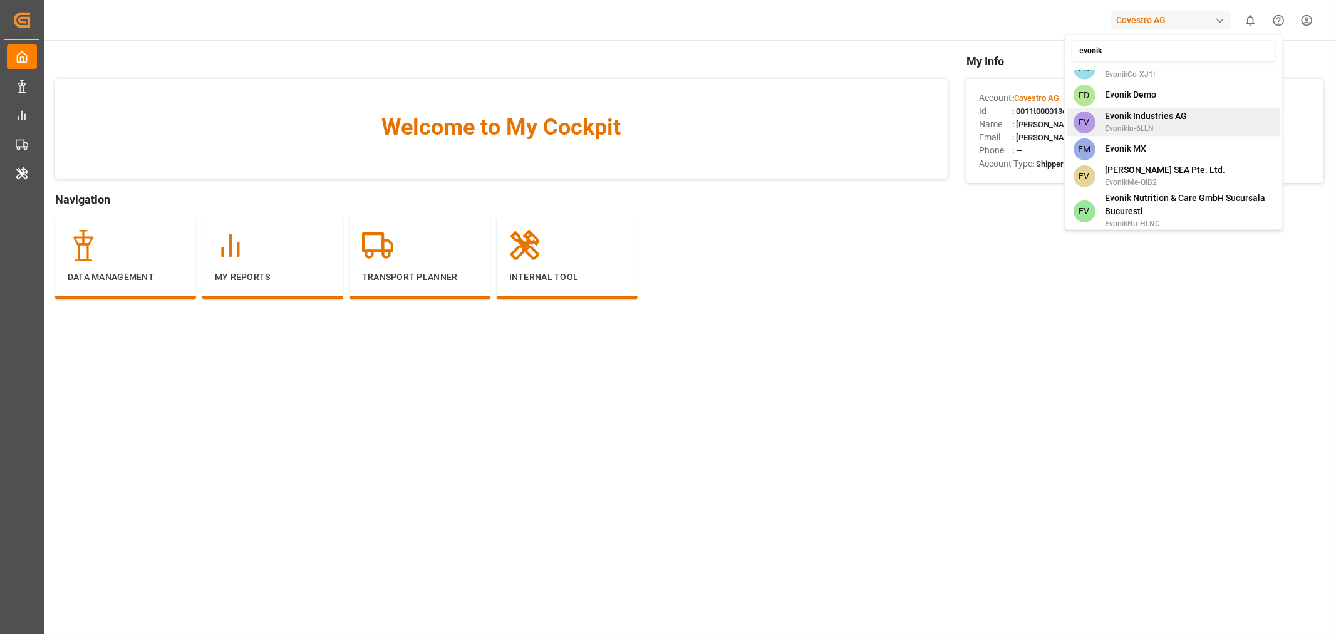
type input "evonik"
click at [1166, 110] on span "Evonik Industries AG" at bounding box center [1146, 116] width 82 height 13
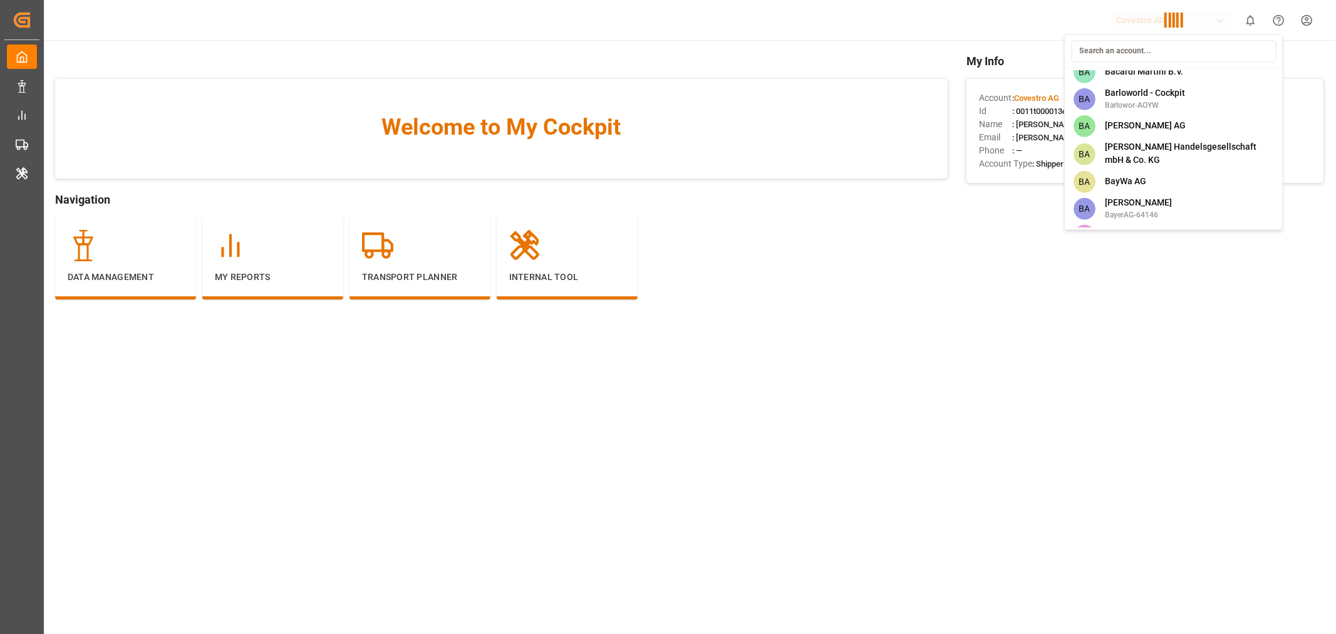
scroll to position [3417, 0]
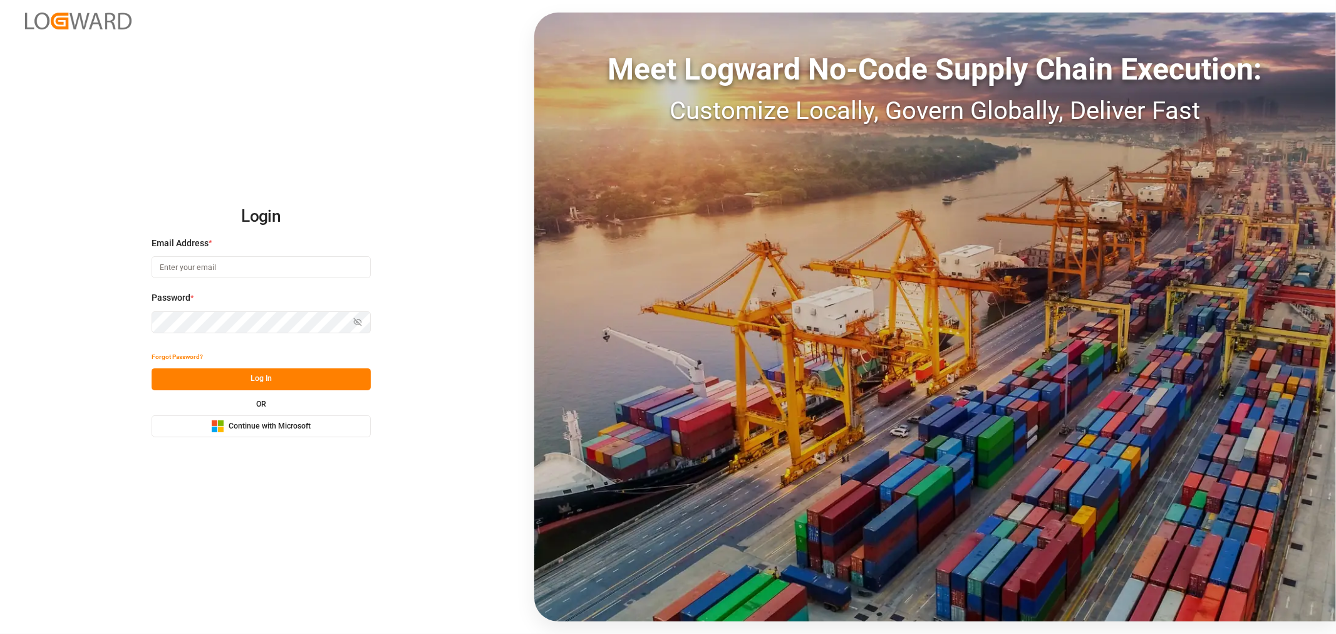
click at [264, 422] on span "Continue with Microsoft" at bounding box center [270, 426] width 82 height 11
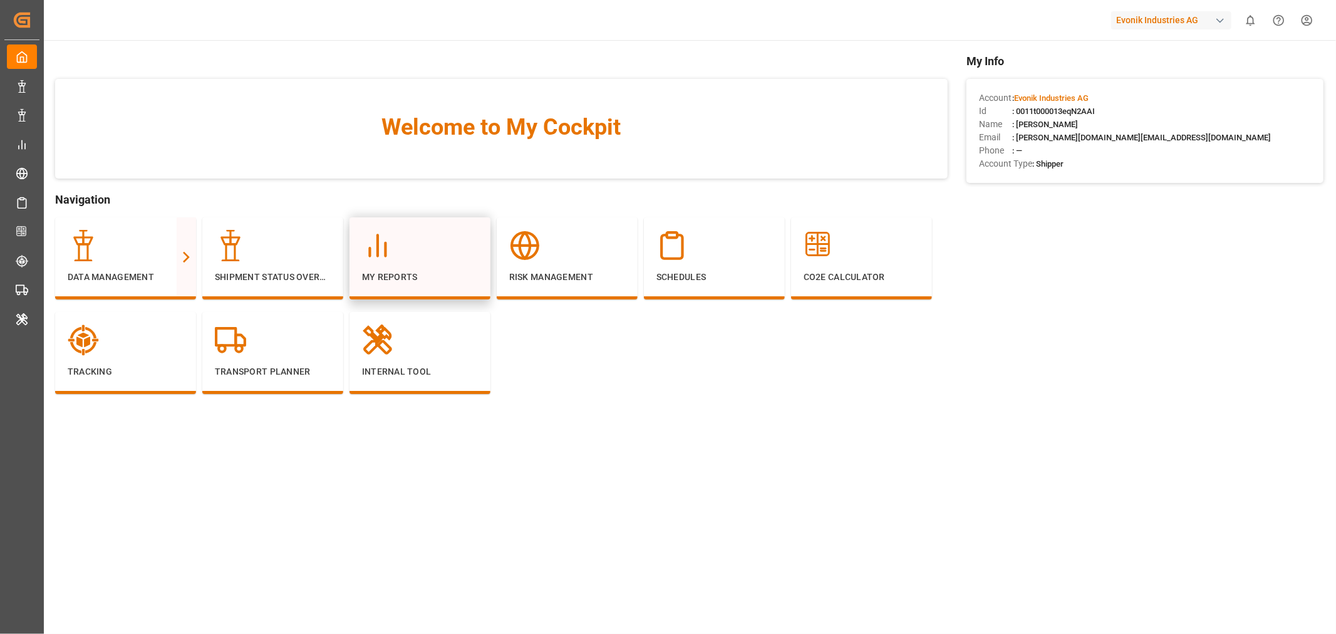
click at [408, 277] on p "My Reports" at bounding box center [420, 277] width 116 height 13
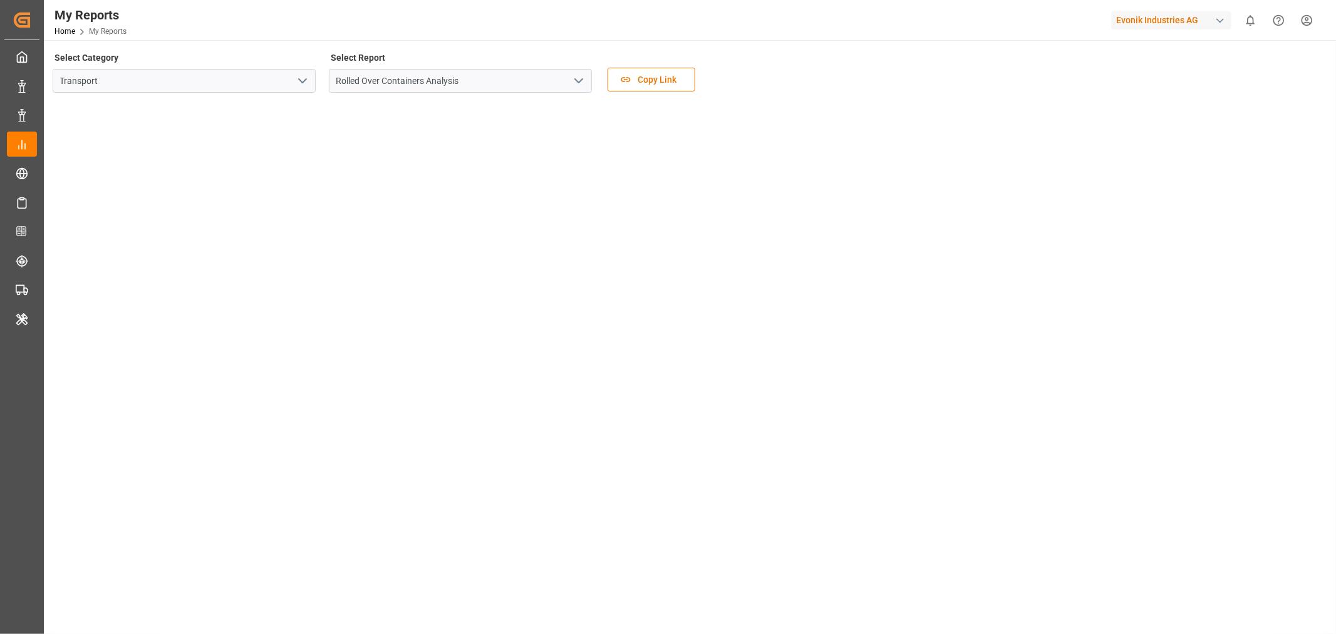
click at [303, 83] on icon "open menu" at bounding box center [302, 80] width 15 height 15
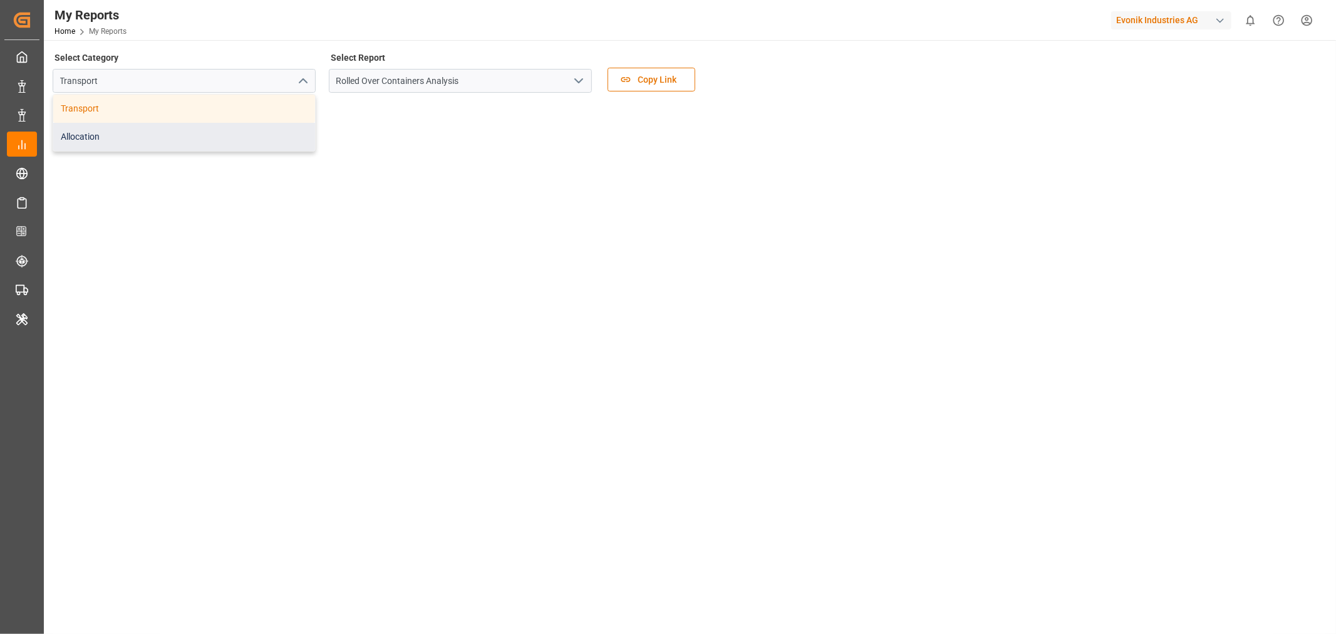
click at [141, 142] on div "Allocation" at bounding box center [184, 137] width 262 height 28
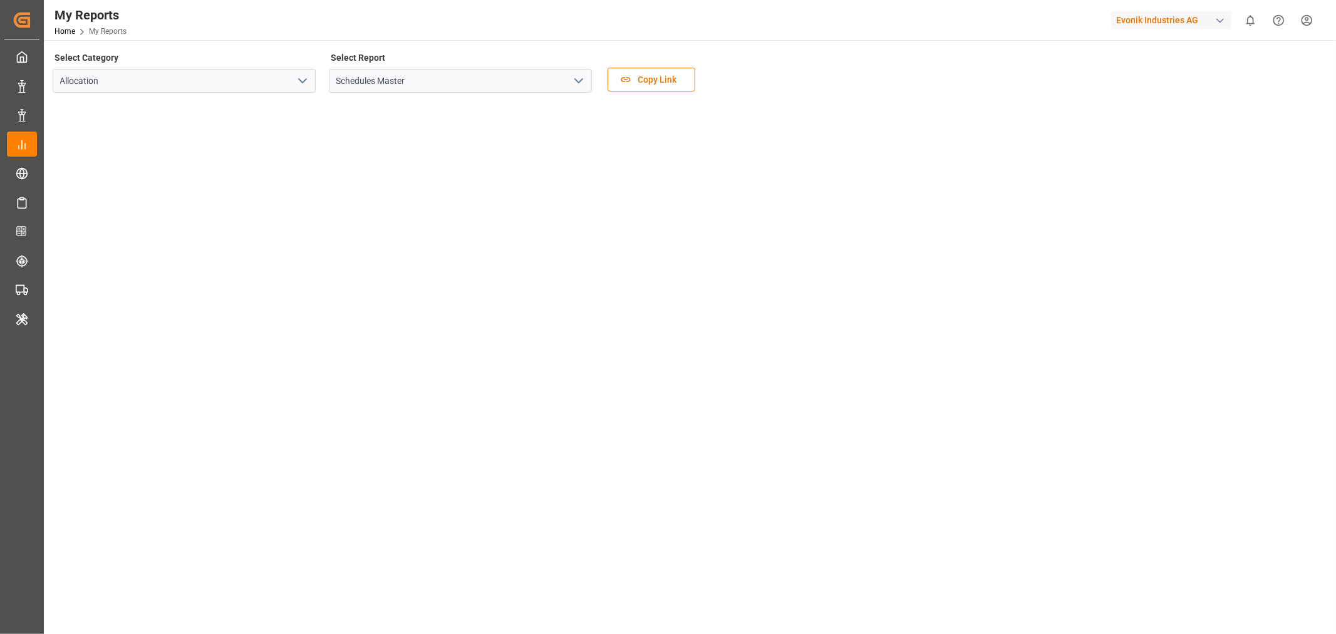
click at [578, 80] on icon "open menu" at bounding box center [578, 80] width 15 height 15
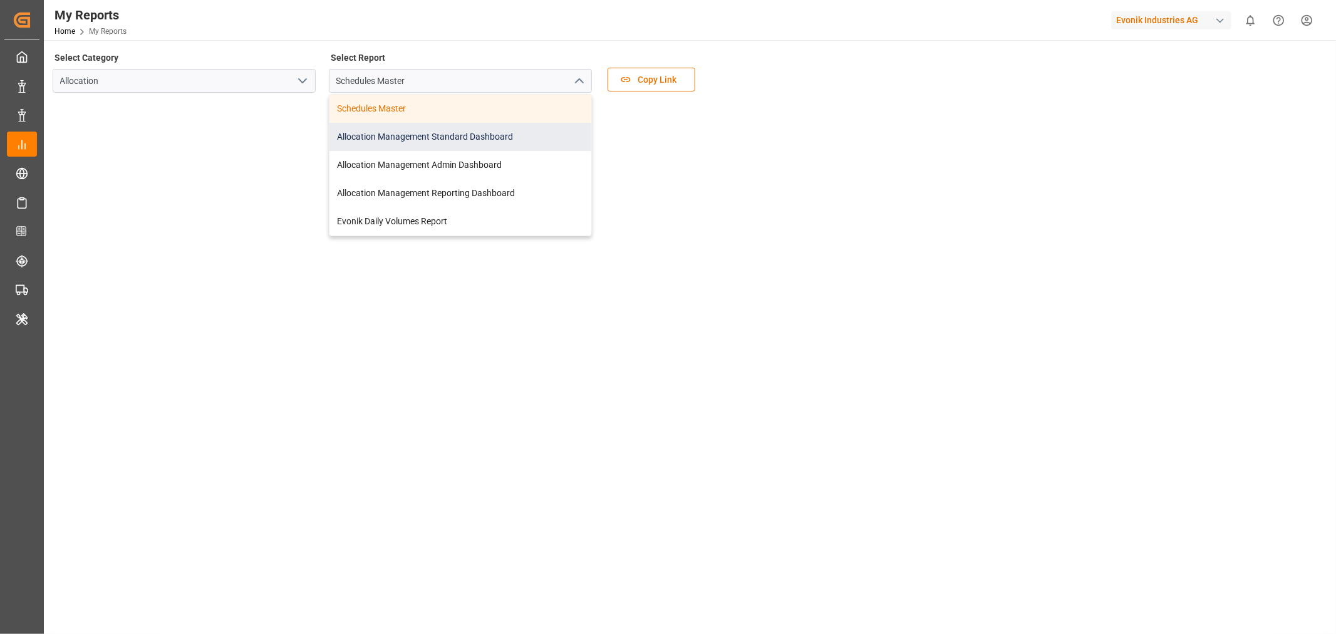
click at [462, 140] on div "Allocation Management Standard Dashboard" at bounding box center [460, 137] width 262 height 28
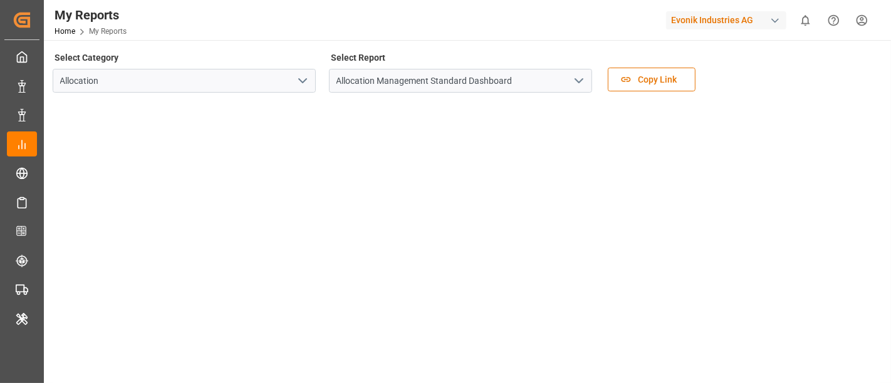
scroll to position [323, 0]
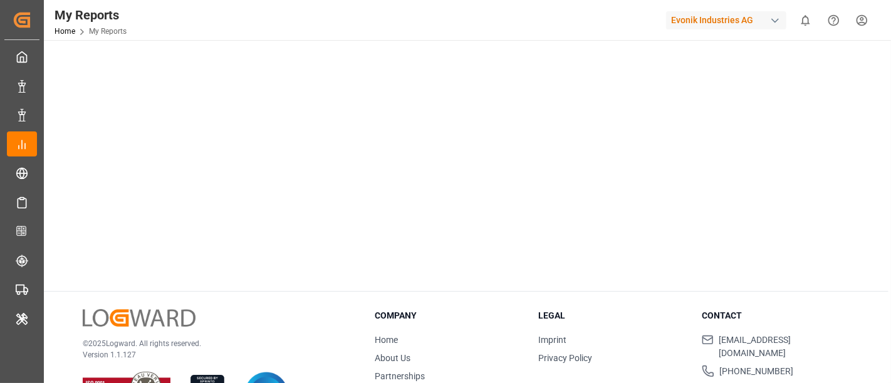
click at [638, 327] on div "Legal Imprint Privacy Policy" at bounding box center [612, 365] width 148 height 113
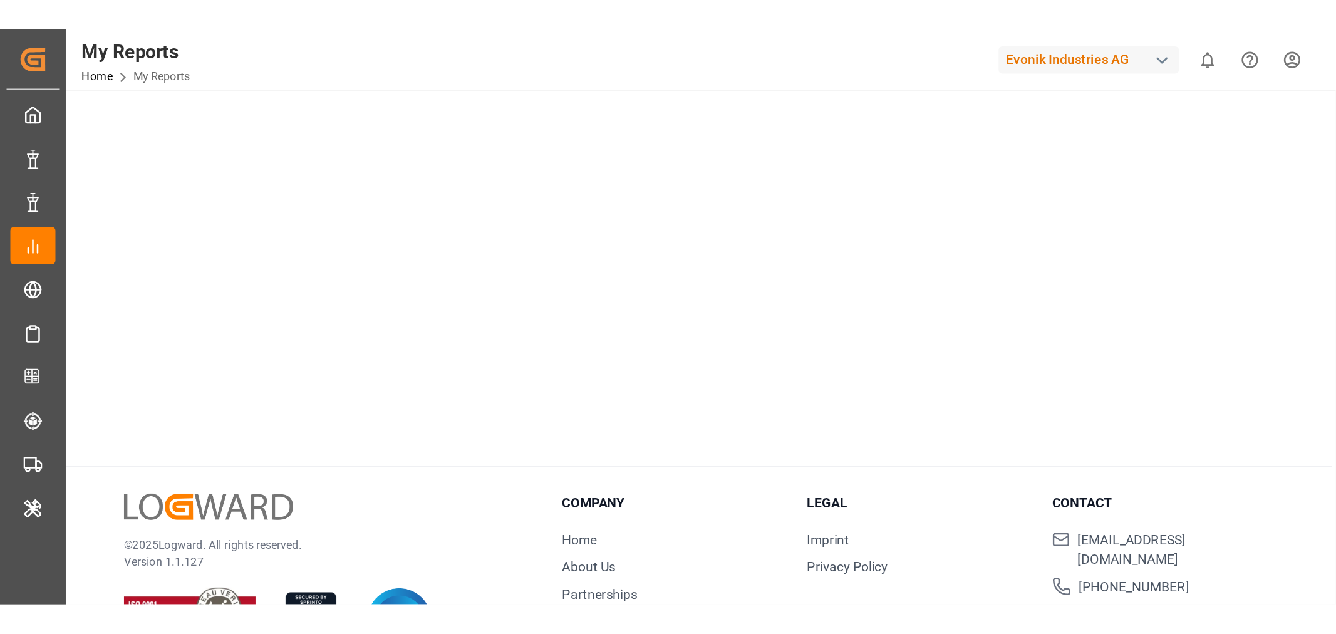
scroll to position [0, 0]
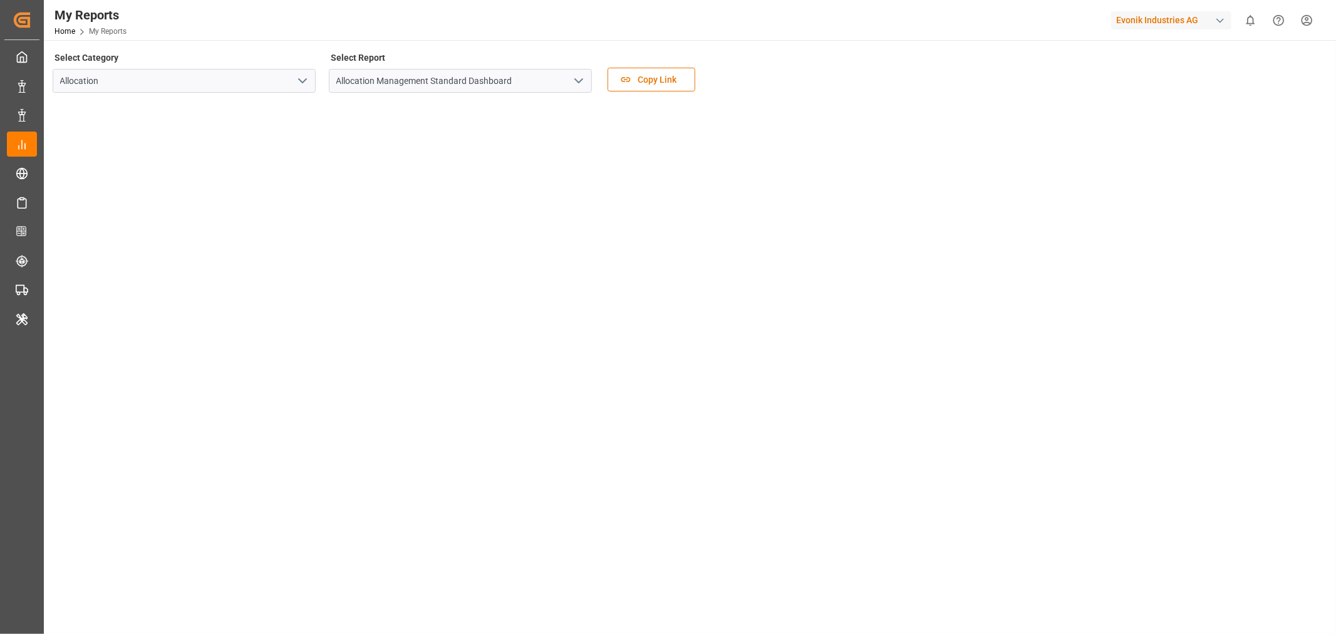
click at [298, 621] on main "Select Category Allocation Select Report Allocation Management Standard Dashboa…" at bounding box center [689, 342] width 1290 height 587
click at [1222, 23] on div "button" at bounding box center [1220, 20] width 13 height 13
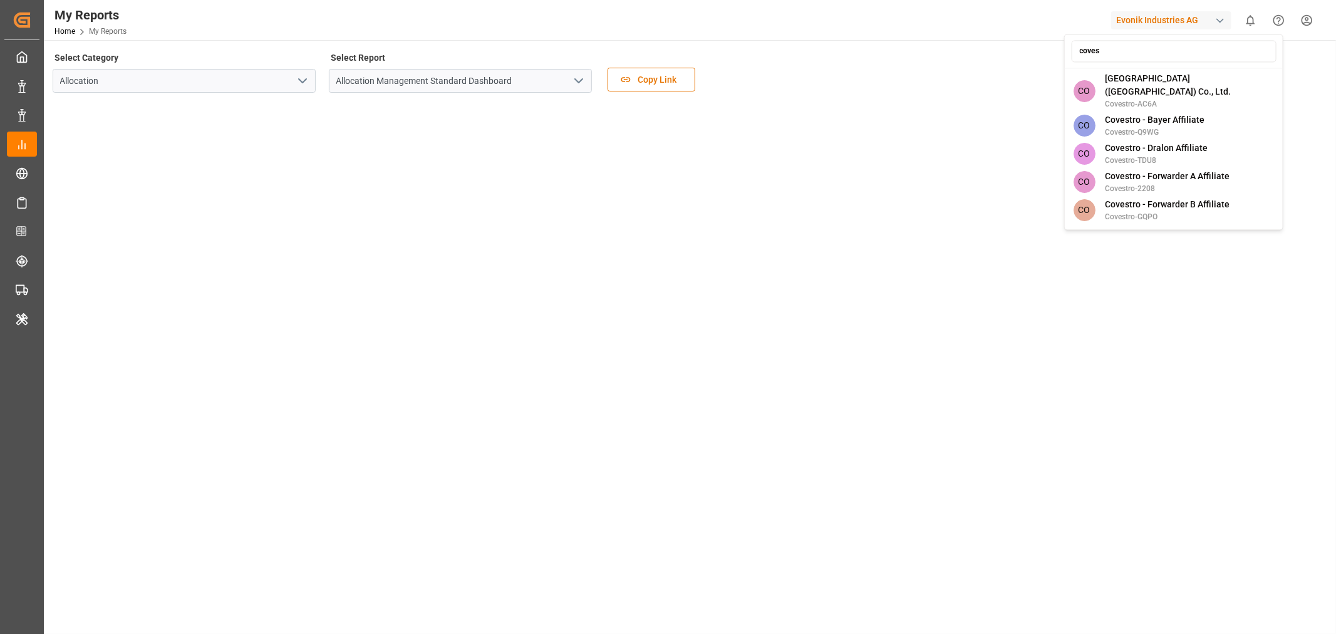
scroll to position [180, 0]
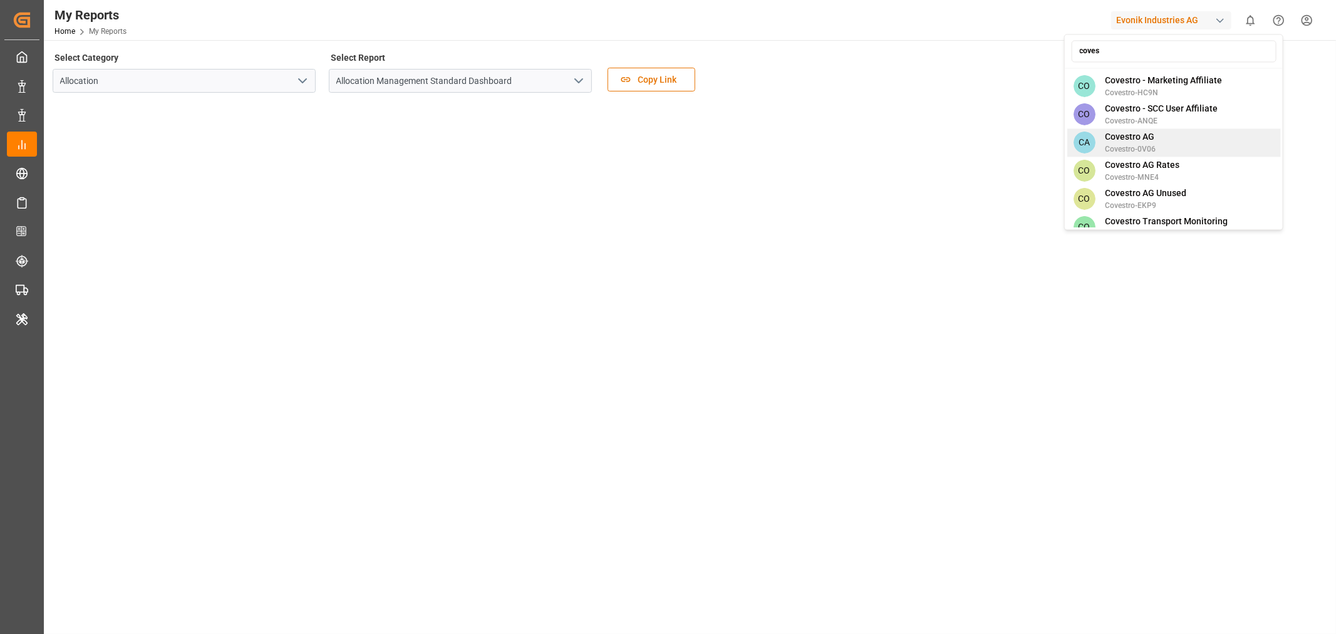
type input "coves"
click at [1131, 130] on span "Covestro AG" at bounding box center [1130, 136] width 51 height 13
click at [1131, 123] on div "coves CO Covestro (Thailand) Co., Ltd. Covestro-AC6A CO Covestro - Bayer Affili…" at bounding box center [1173, 132] width 219 height 196
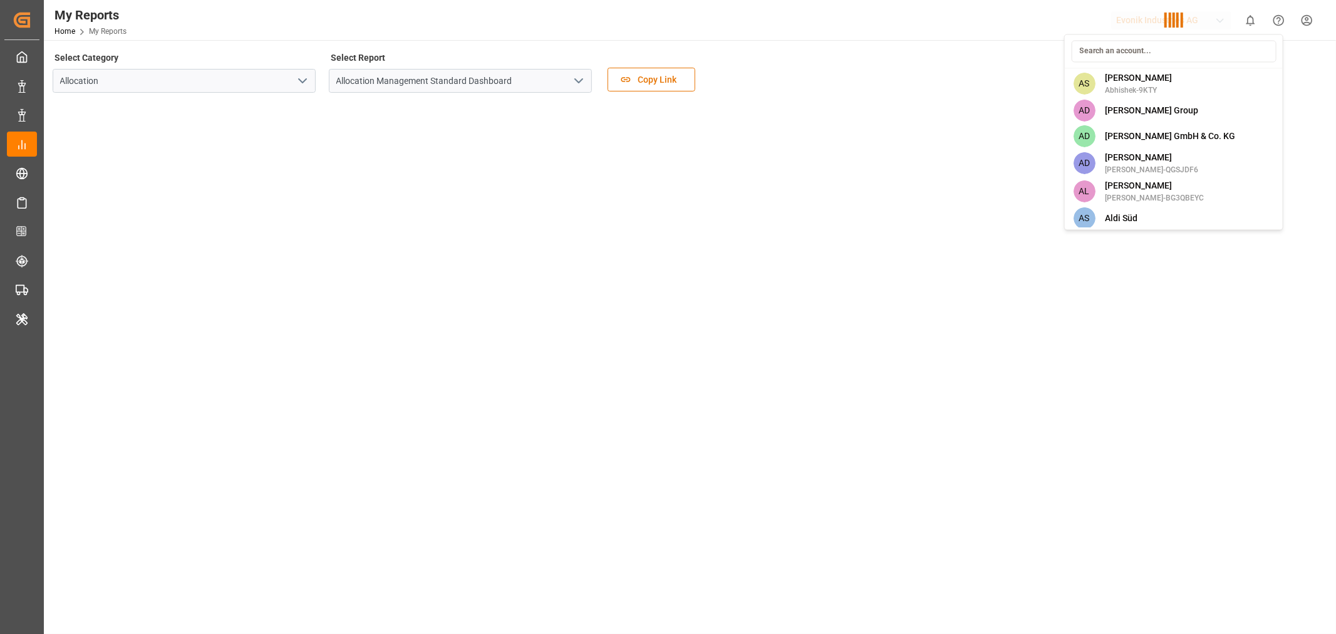
scroll to position [2012, 0]
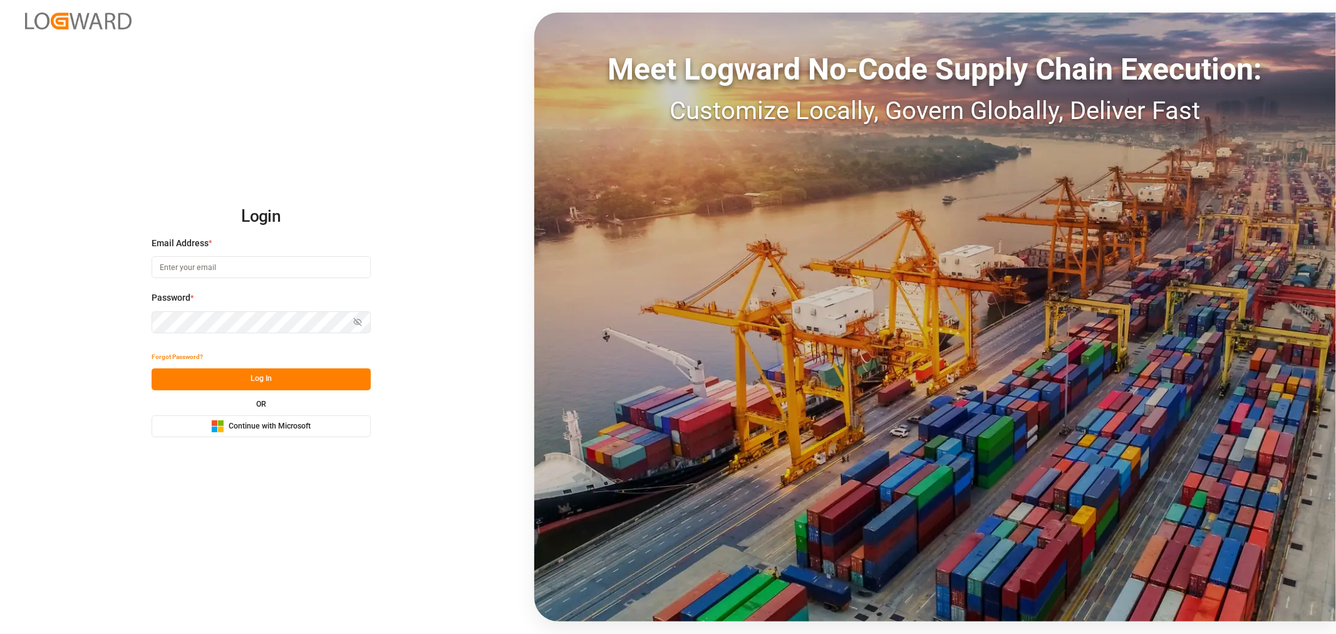
click at [316, 264] on input at bounding box center [261, 267] width 219 height 22
type input "[PERSON_NAME][DOMAIN_NAME][EMAIL_ADDRESS][DOMAIN_NAME]"
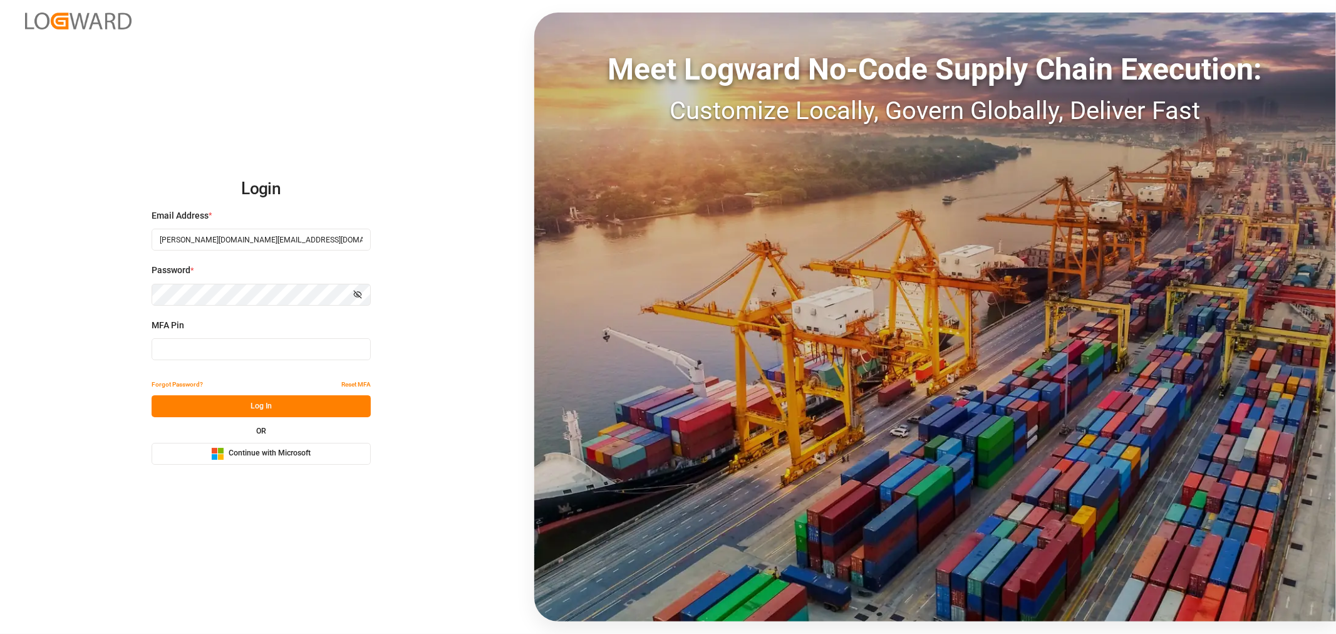
type input "065577"
click at [170, 348] on input "065577" at bounding box center [261, 349] width 219 height 22
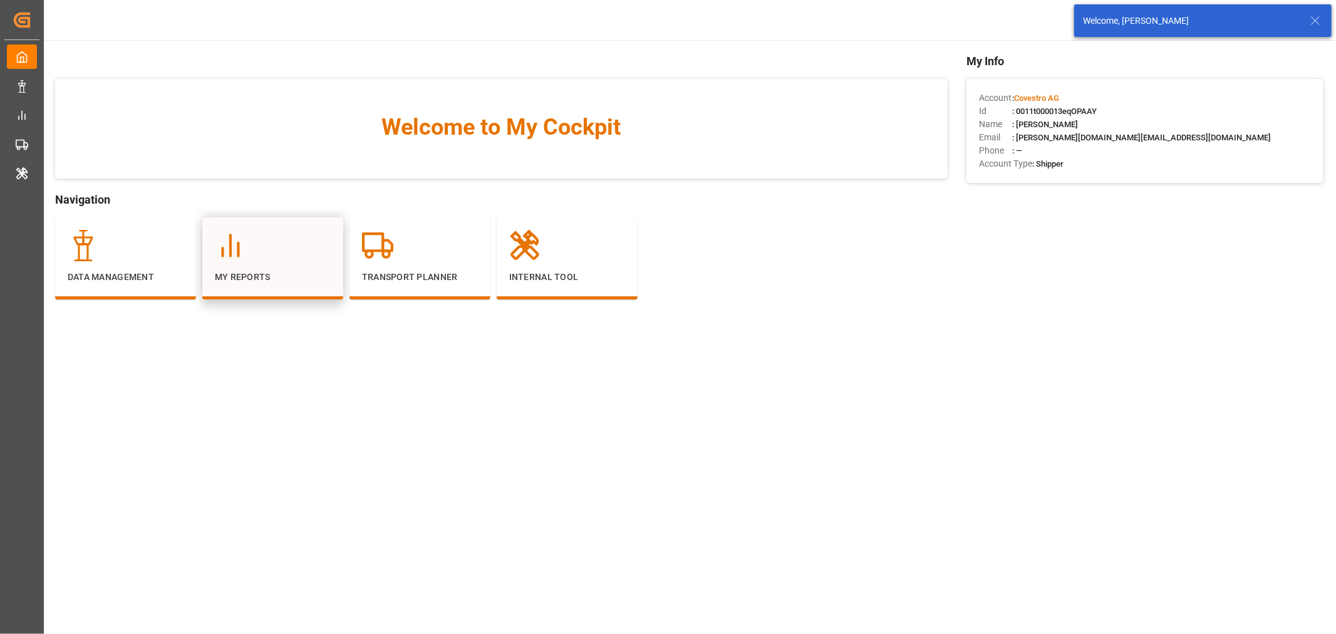
click at [246, 279] on p "My Reports" at bounding box center [273, 277] width 116 height 13
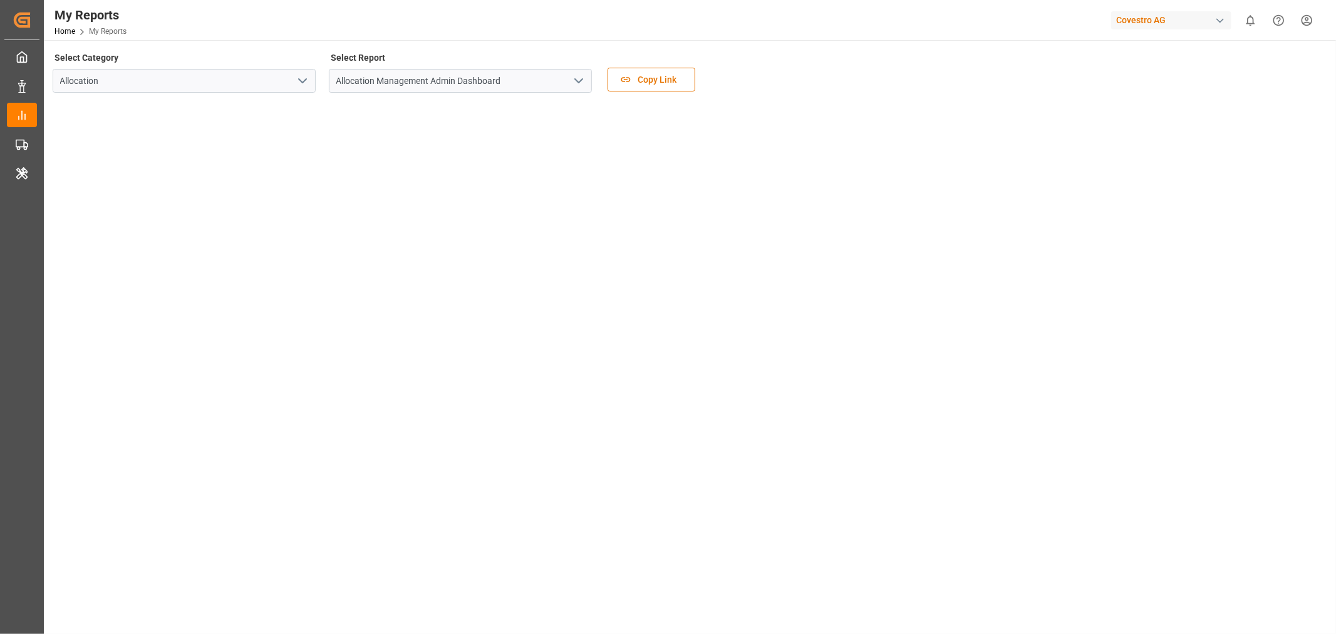
click at [581, 88] on icon "open menu" at bounding box center [578, 80] width 15 height 15
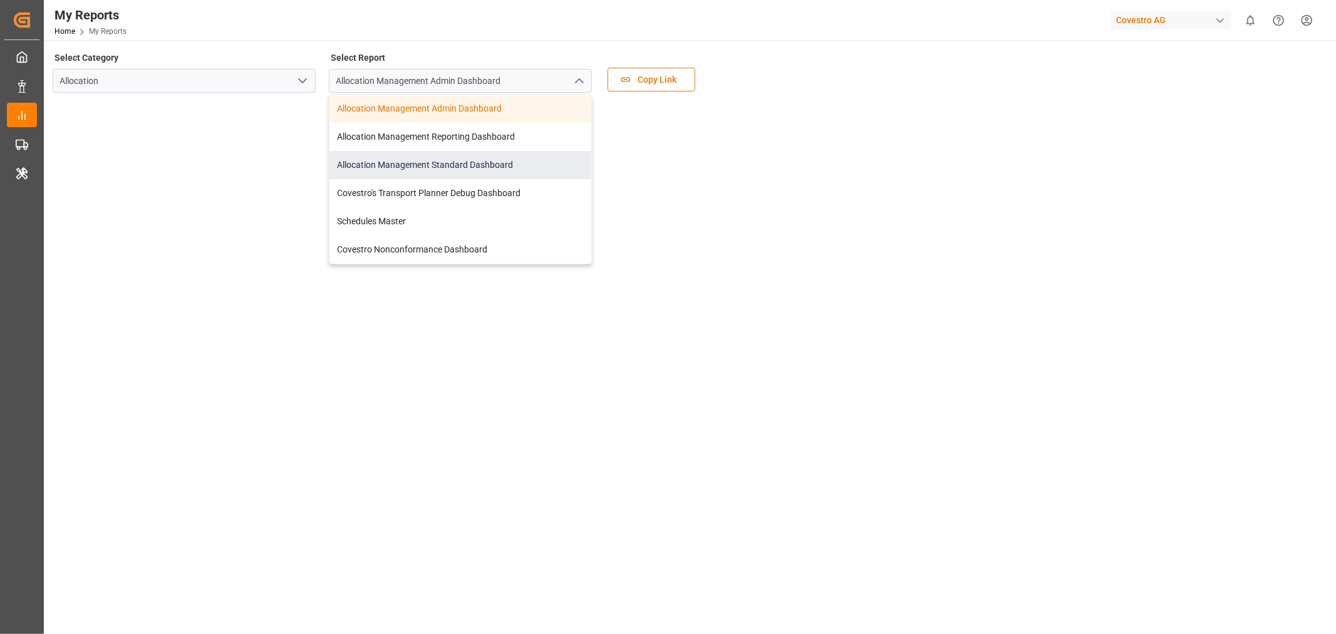
click at [497, 163] on div "Allocation Management Standard Dashboard" at bounding box center [460, 165] width 262 height 28
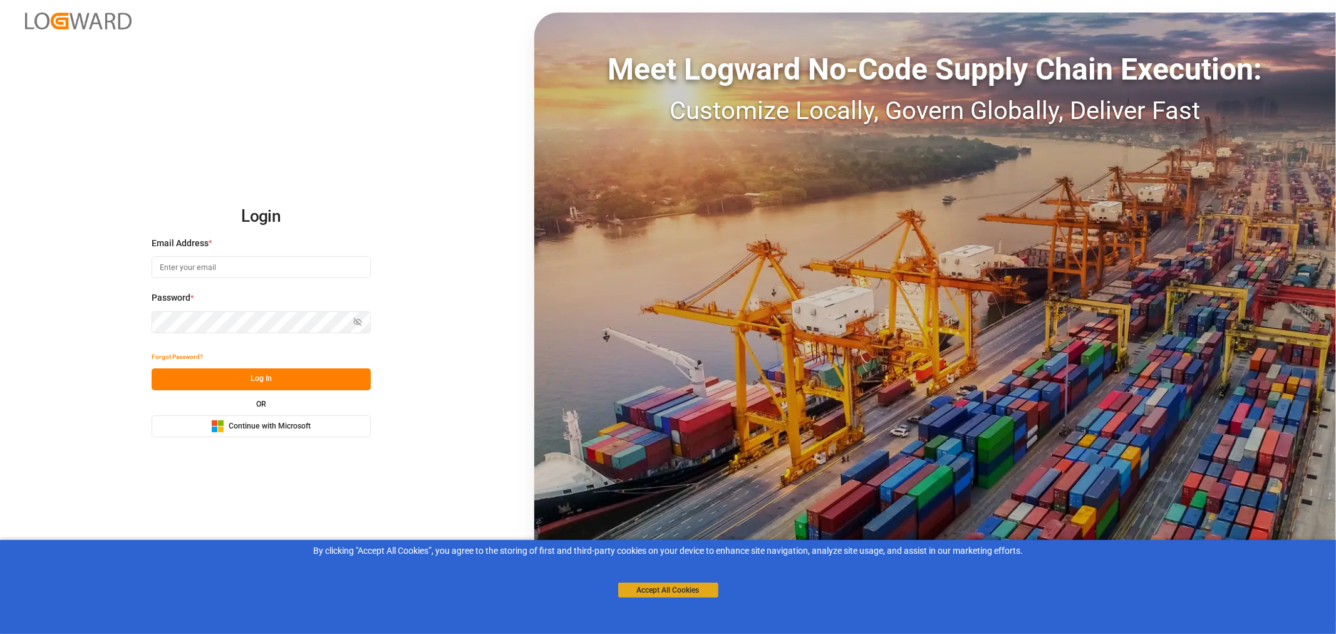
click at [668, 589] on button "Accept All Cookies" at bounding box center [668, 590] width 100 height 15
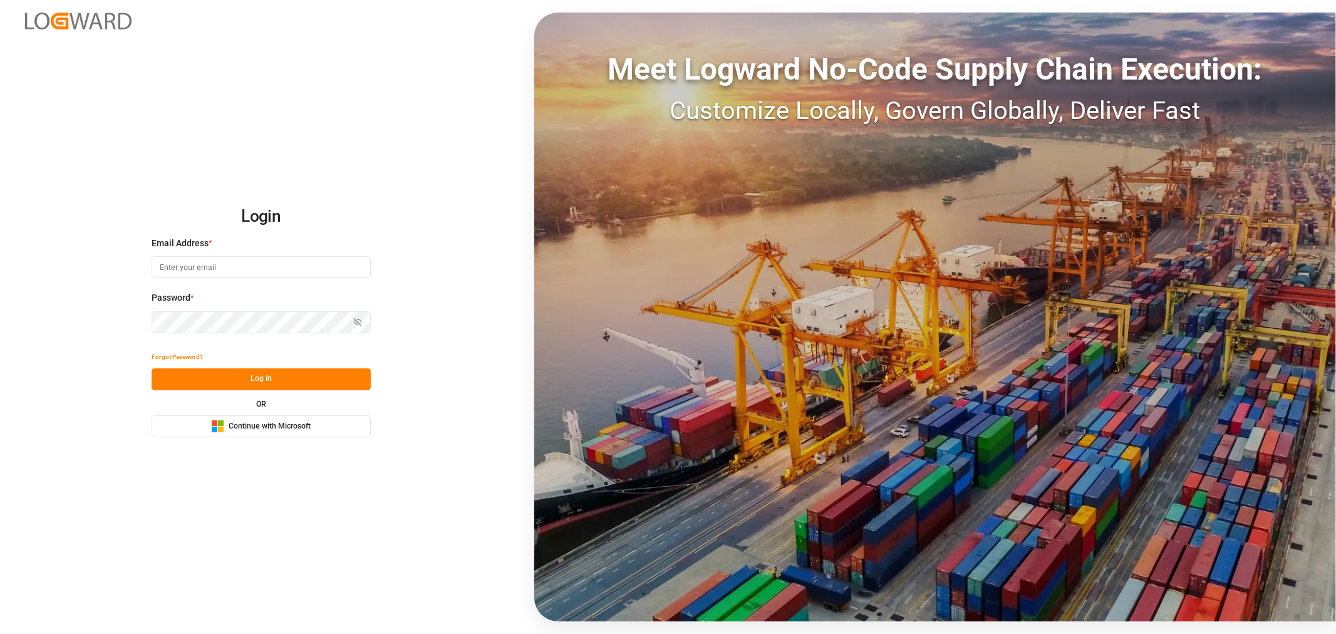
click at [217, 267] on input at bounding box center [261, 267] width 219 height 22
type input "shashidhar.mm@logward.com"
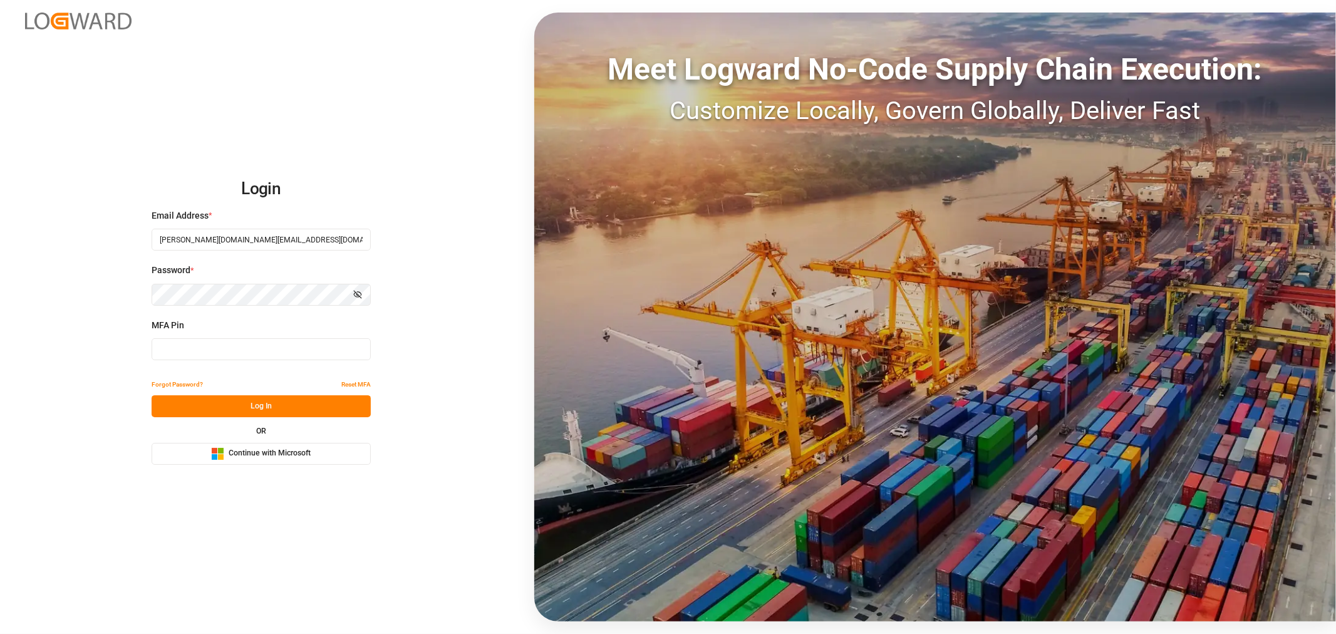
type input "907802"
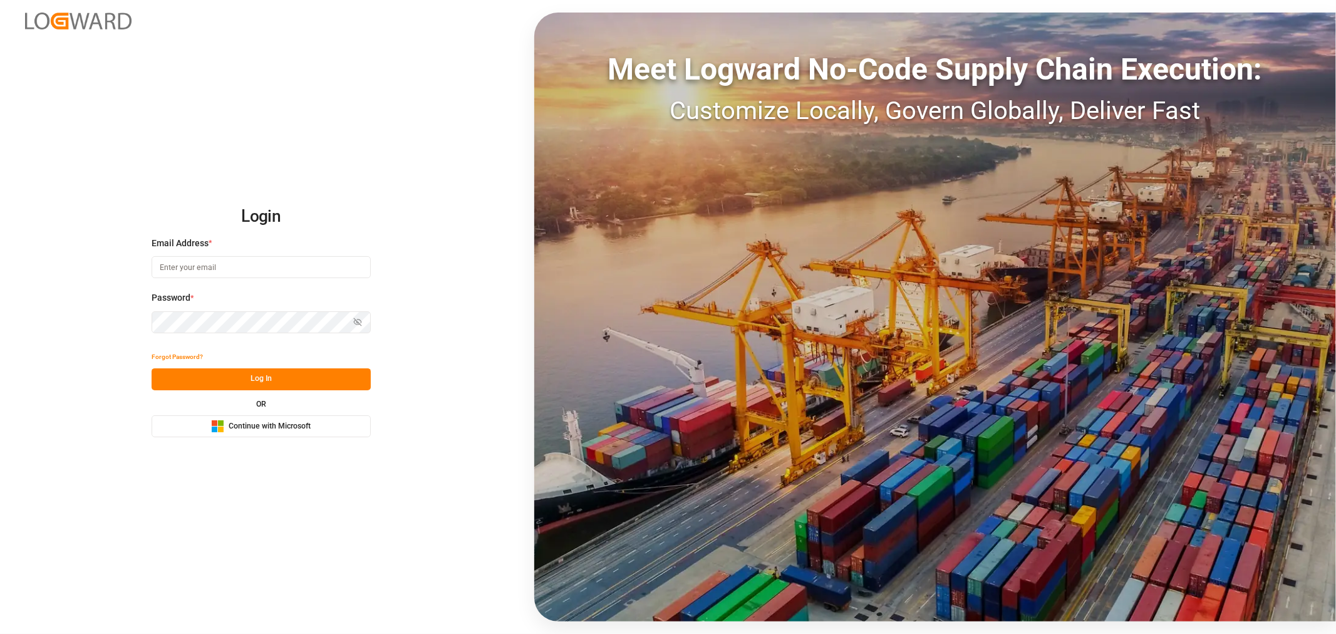
click at [236, 423] on span "Continue with Microsoft" at bounding box center [270, 426] width 82 height 11
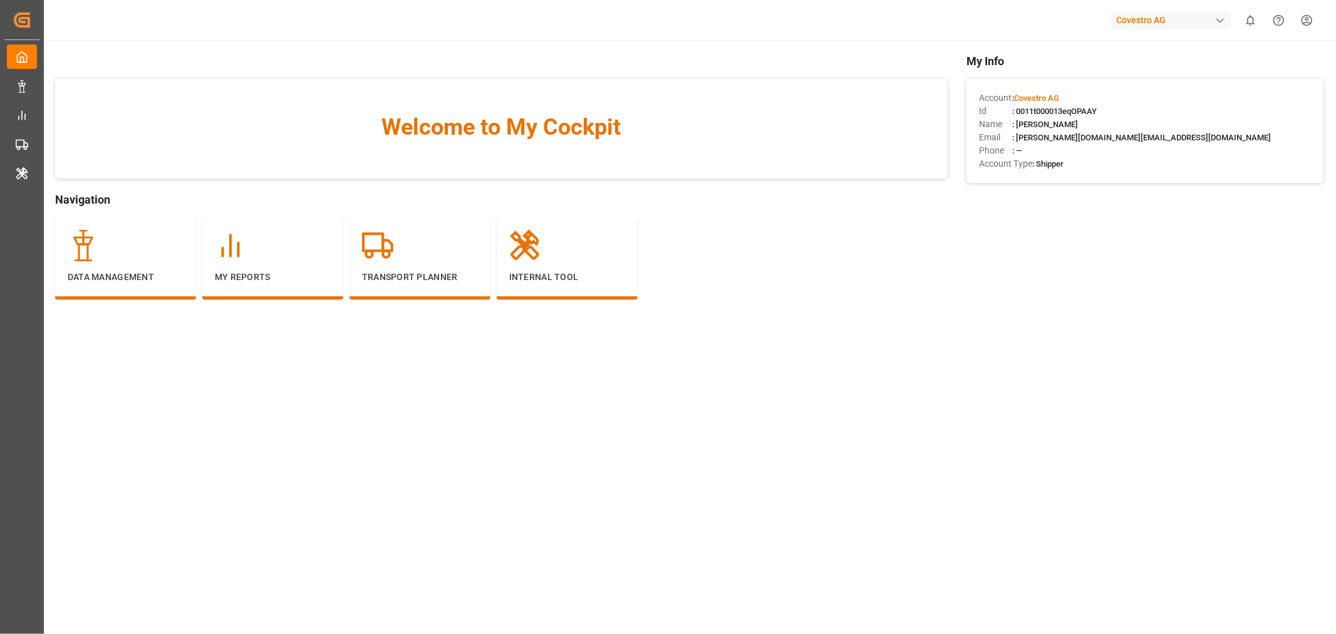
click at [1222, 19] on div "button" at bounding box center [1220, 20] width 13 height 13
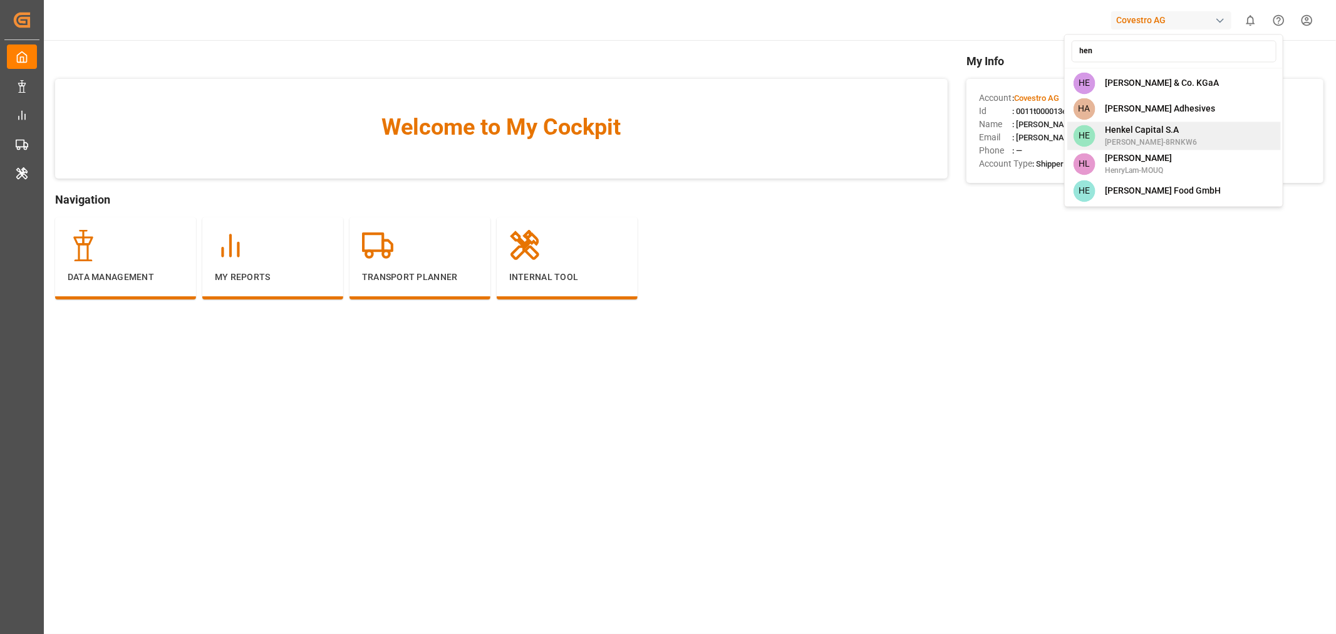
type input "hen"
click at [1136, 128] on span "Henkel Capital S.A" at bounding box center [1151, 129] width 92 height 13
